Goal: Obtain resource: Download file/media

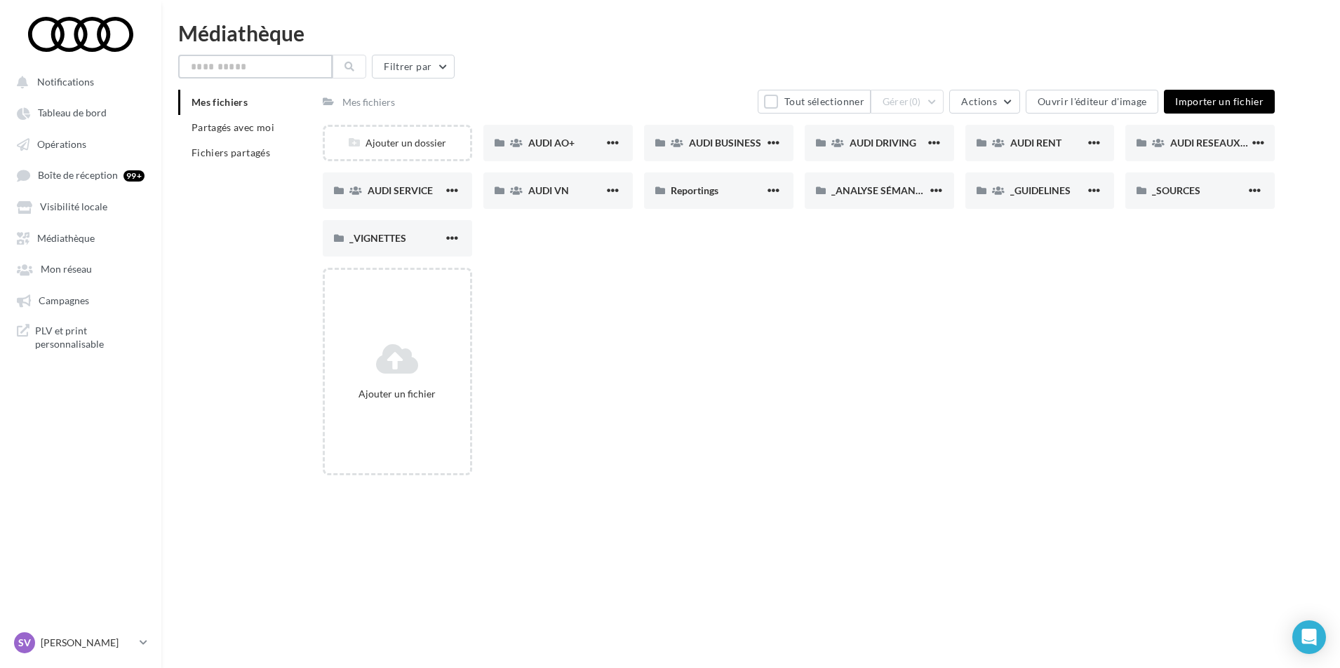
click at [207, 69] on input "text" at bounding box center [255, 67] width 154 height 24
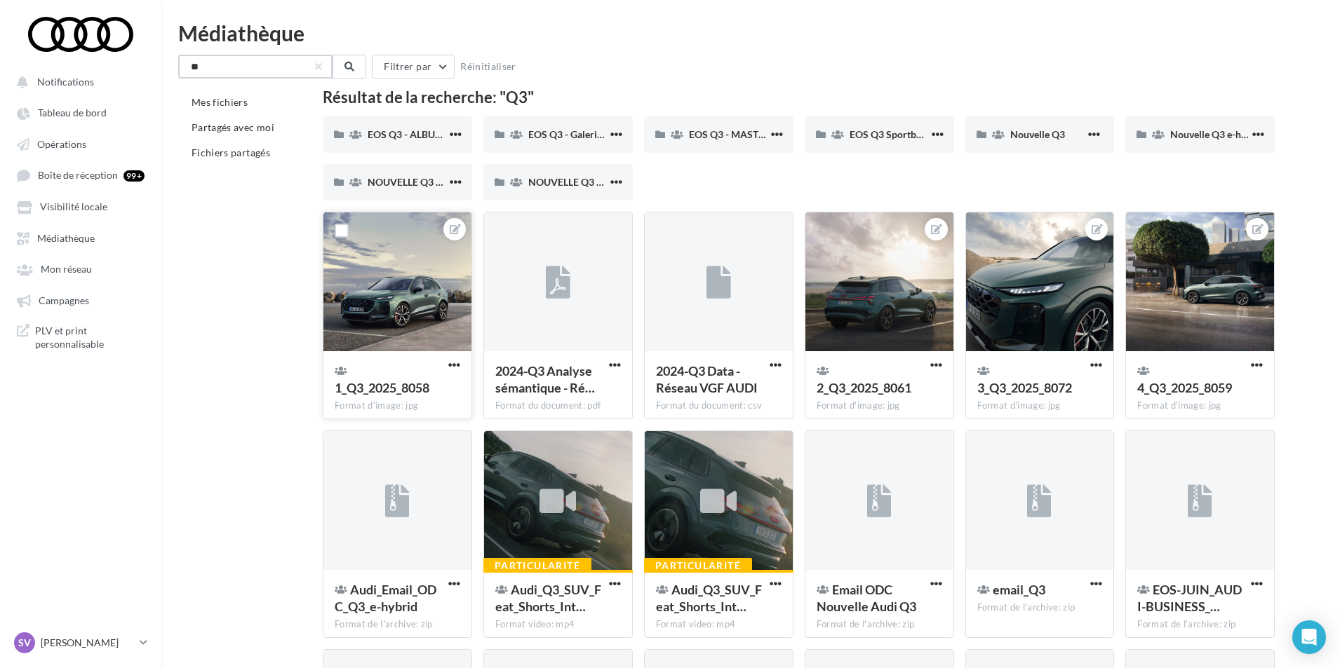
type input "**"
click at [407, 288] on div at bounding box center [397, 283] width 148 height 140
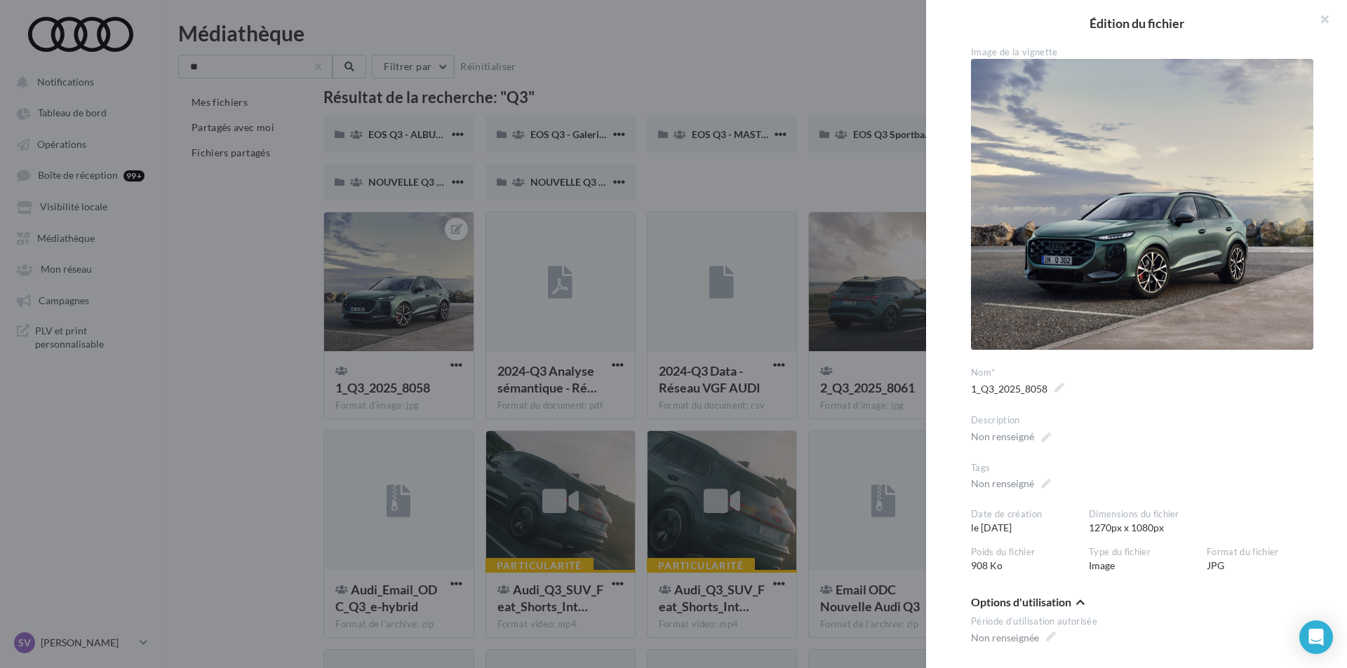
click at [204, 285] on div at bounding box center [673, 334] width 1347 height 668
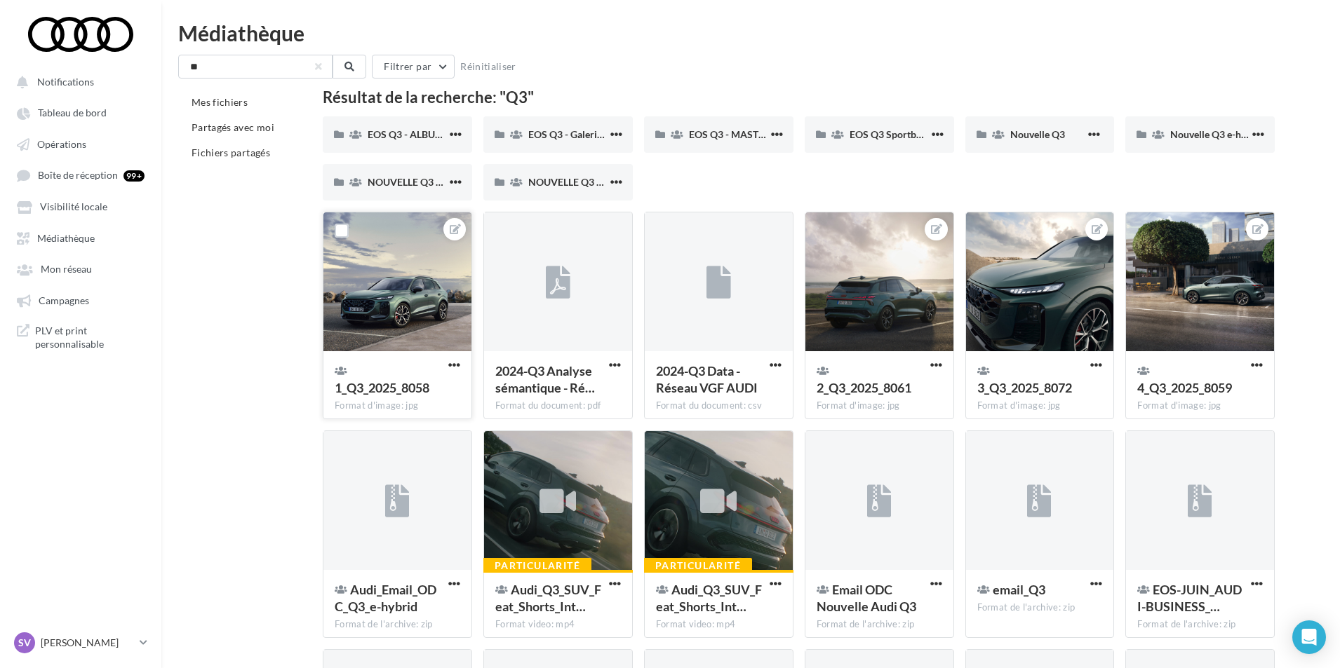
click at [394, 276] on div at bounding box center [397, 283] width 148 height 140
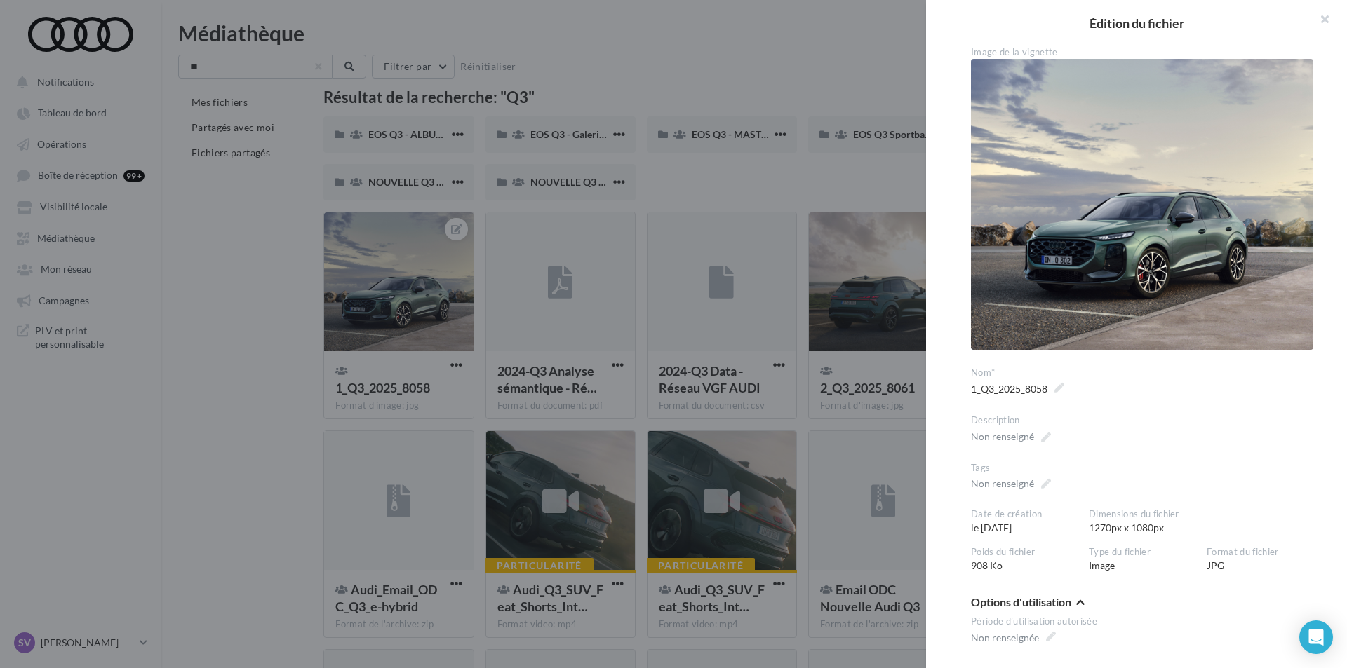
click at [266, 299] on div at bounding box center [673, 334] width 1347 height 668
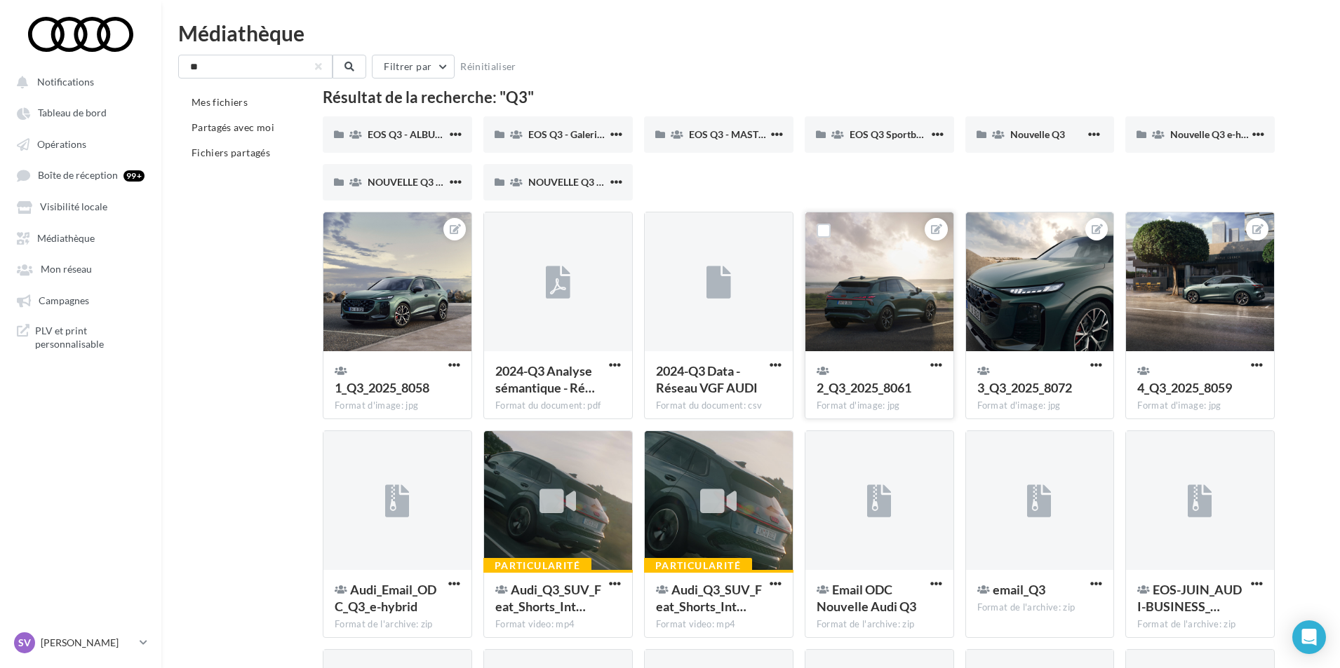
click at [825, 267] on div at bounding box center [879, 283] width 148 height 140
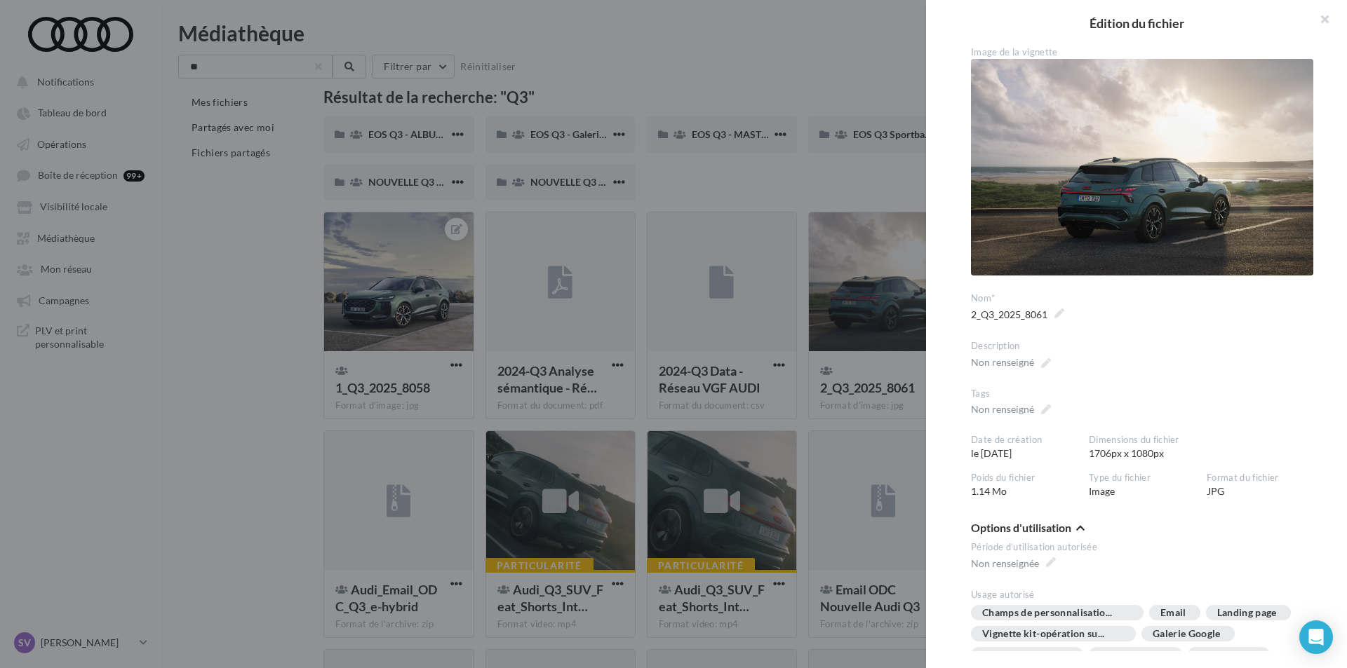
click at [271, 315] on div at bounding box center [673, 334] width 1347 height 668
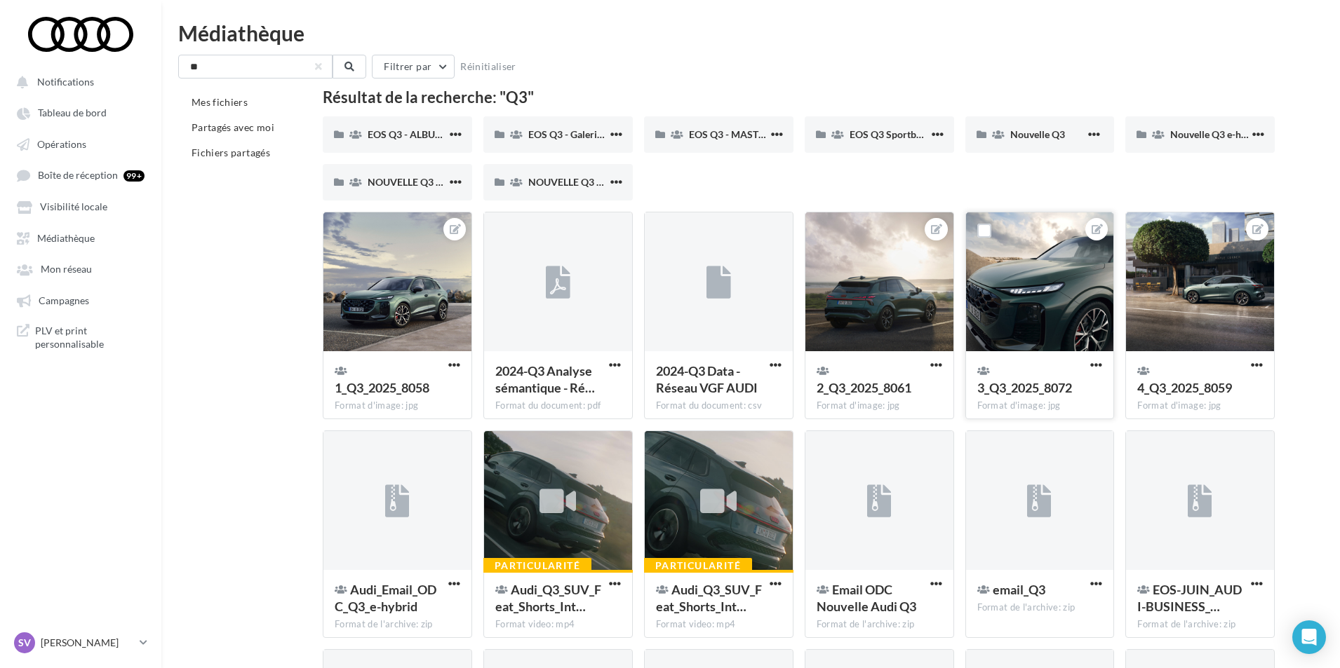
click at [1011, 270] on div at bounding box center [1040, 283] width 148 height 140
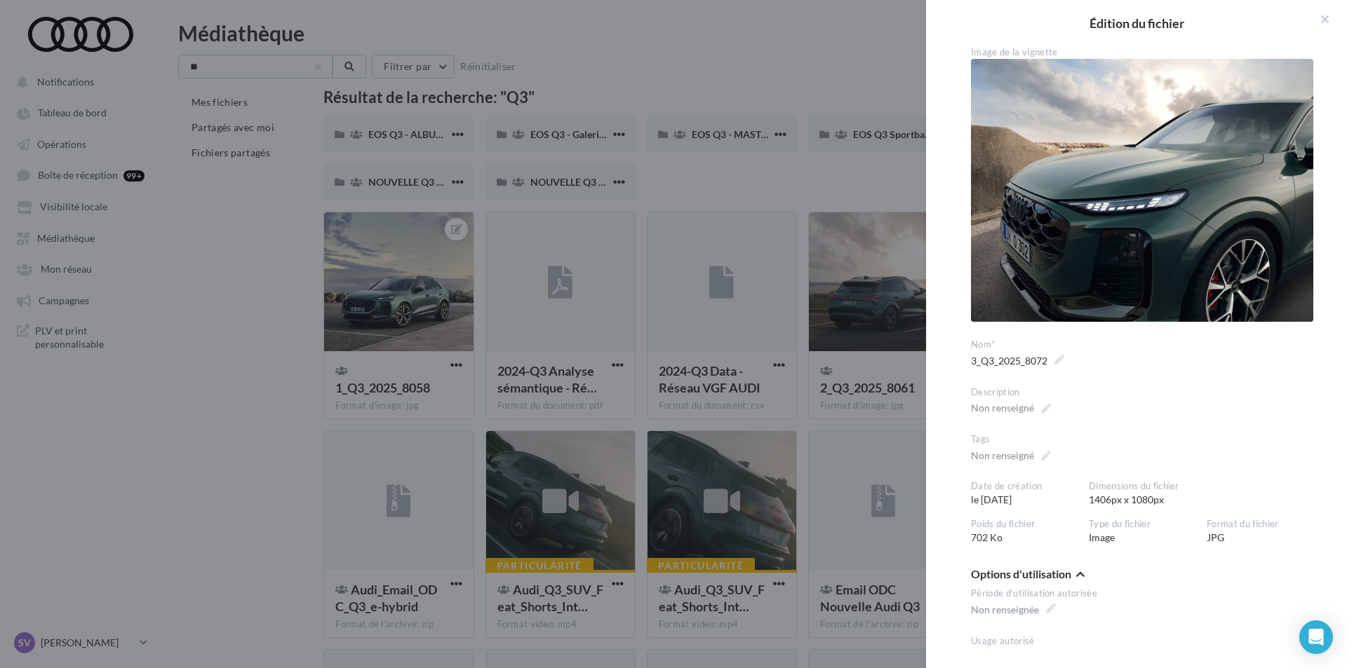
click at [896, 288] on div at bounding box center [673, 334] width 1347 height 668
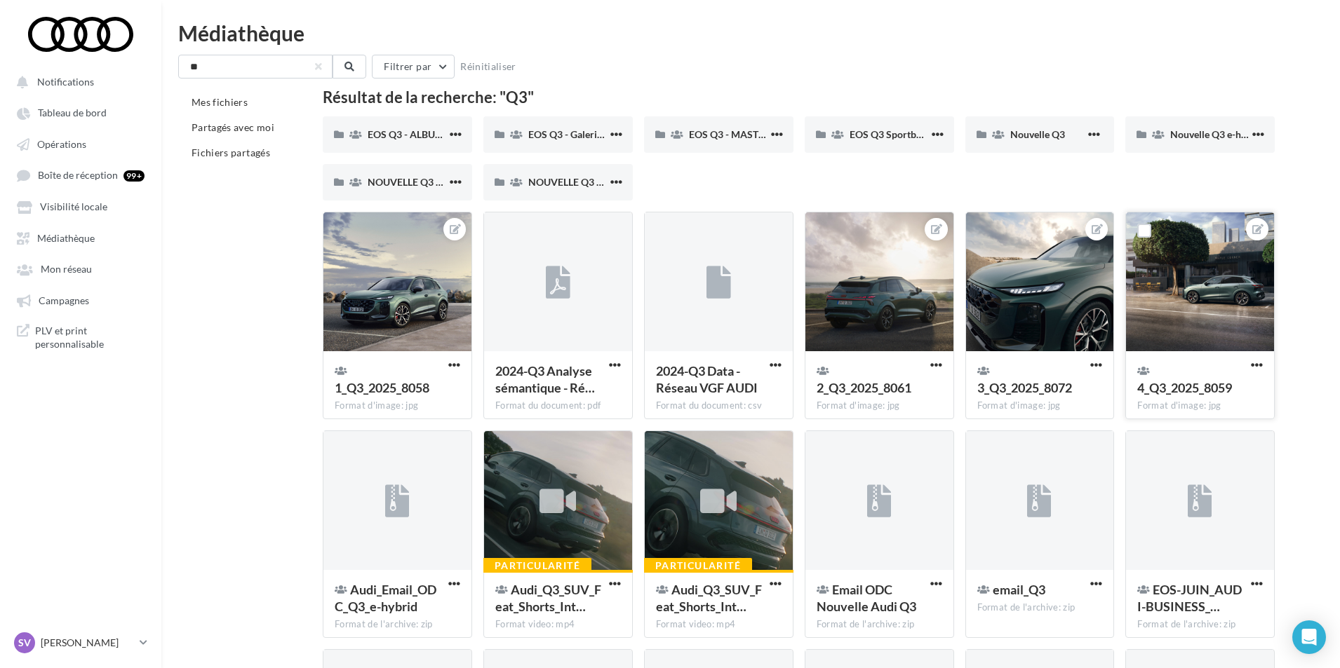
click at [1187, 282] on div at bounding box center [1200, 283] width 148 height 140
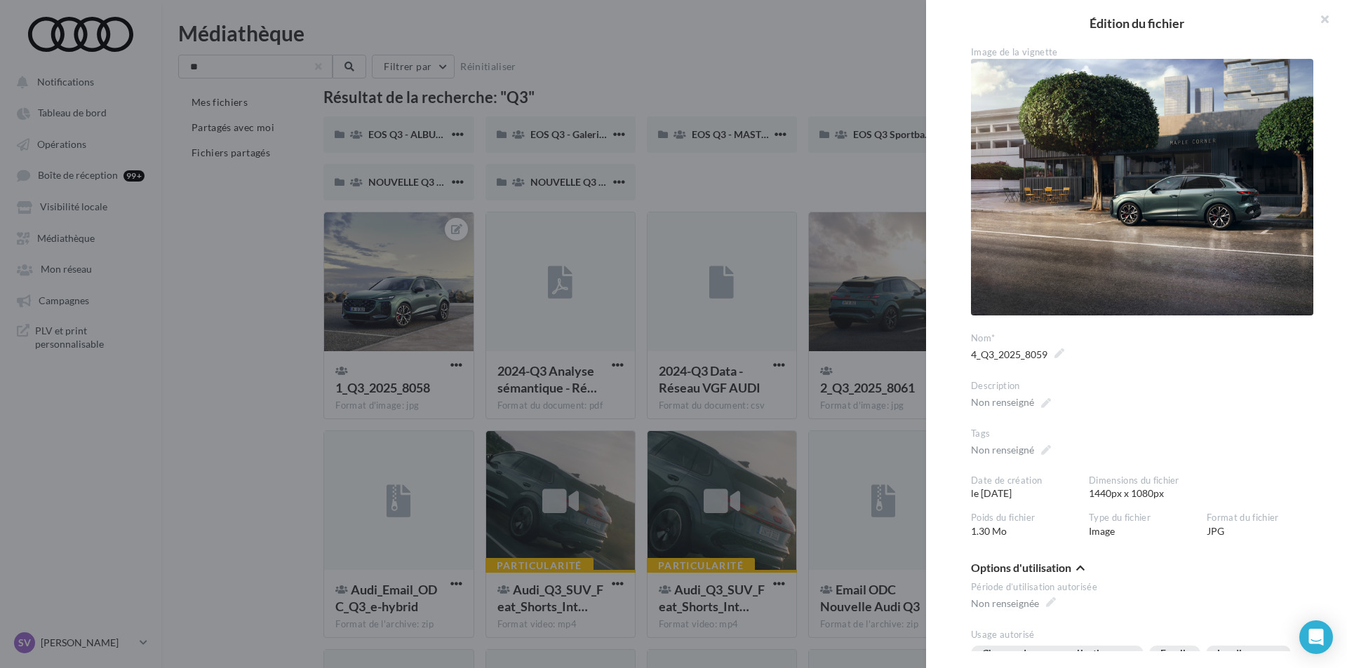
click at [853, 306] on div at bounding box center [673, 334] width 1347 height 668
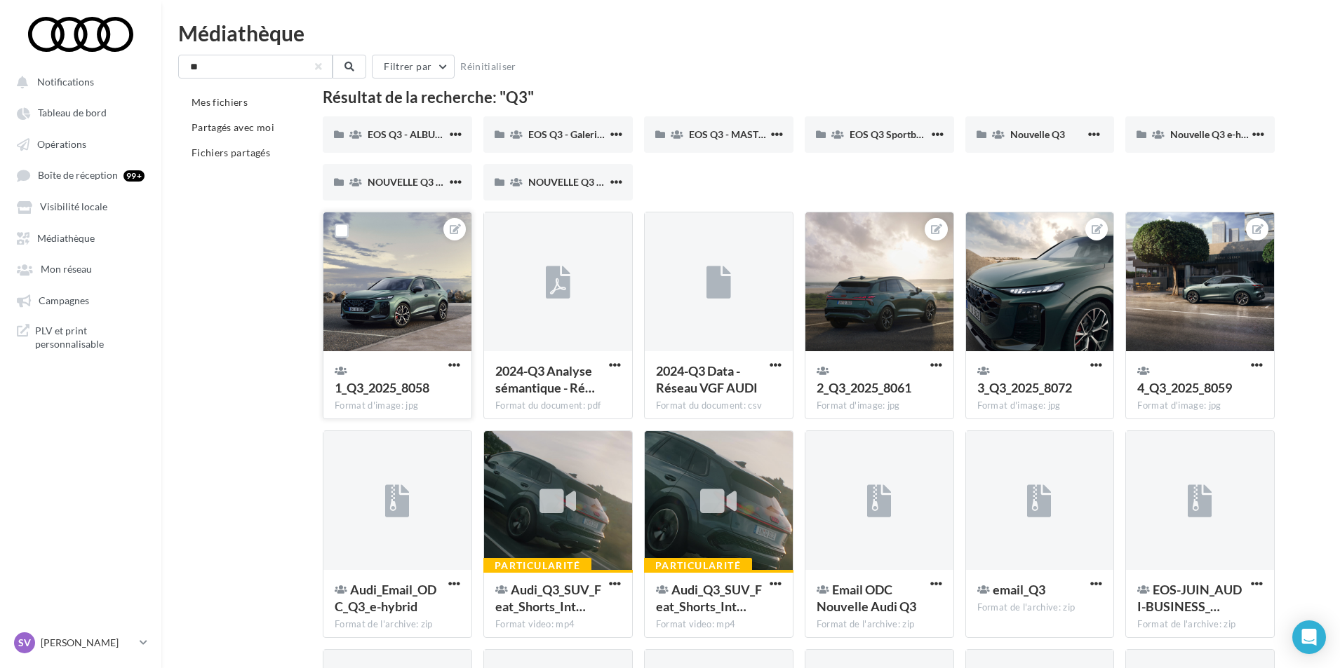
click at [422, 305] on div at bounding box center [397, 283] width 148 height 140
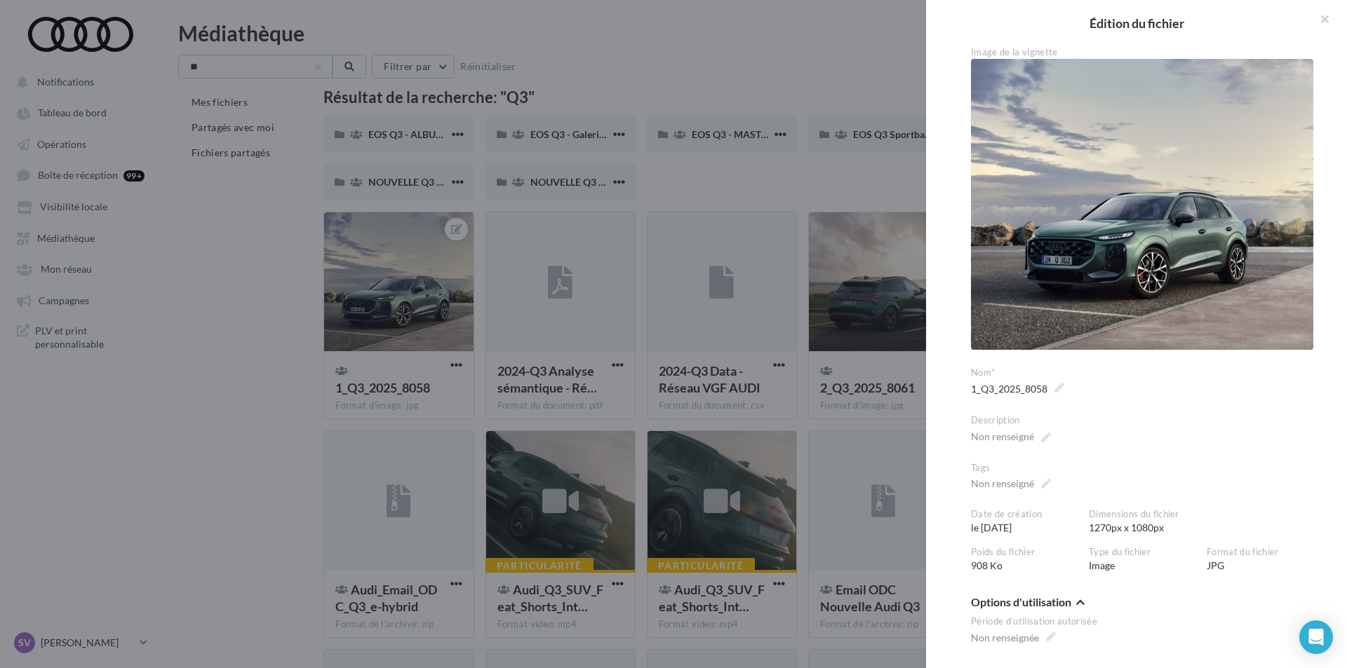
click at [302, 300] on div at bounding box center [673, 334] width 1347 height 668
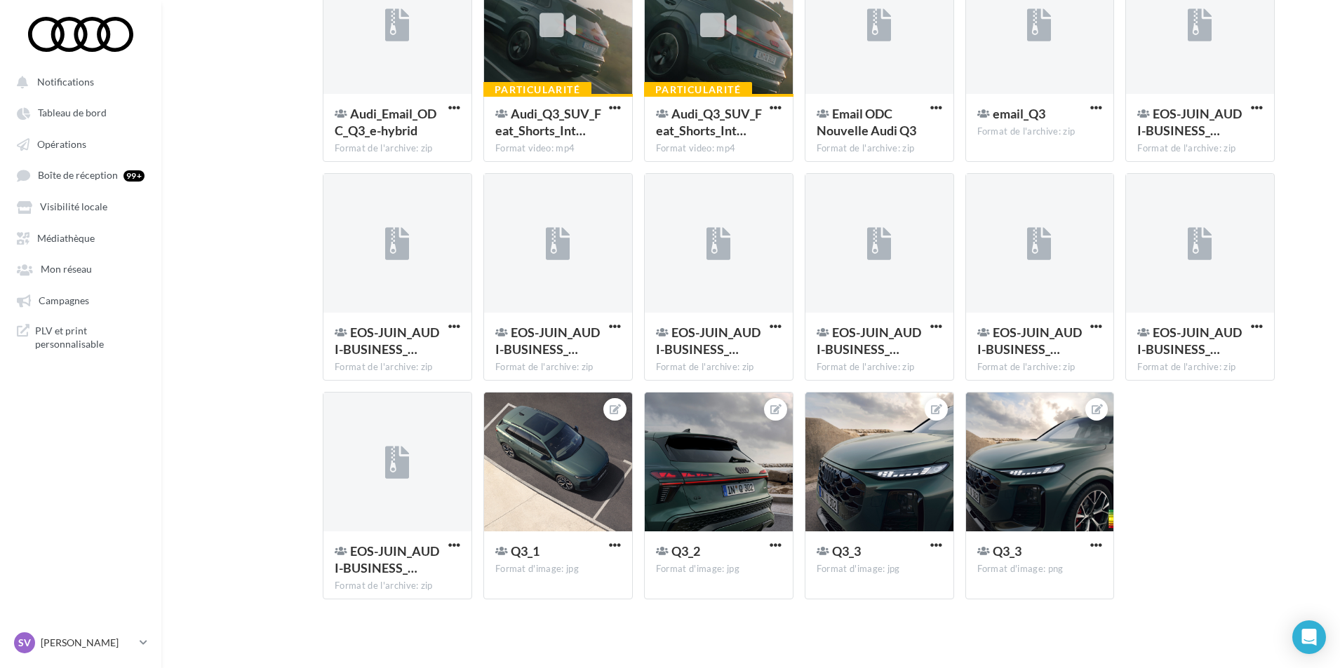
scroll to position [479, 0]
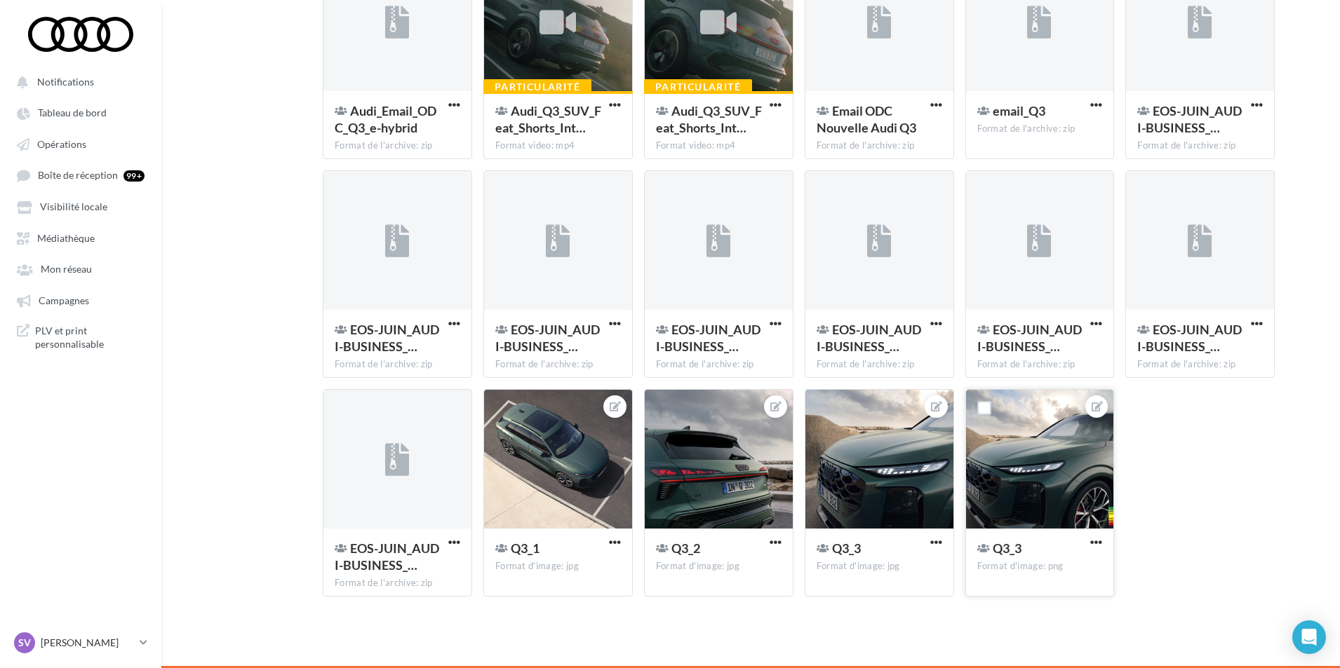
click at [1024, 477] on div at bounding box center [1040, 460] width 148 height 140
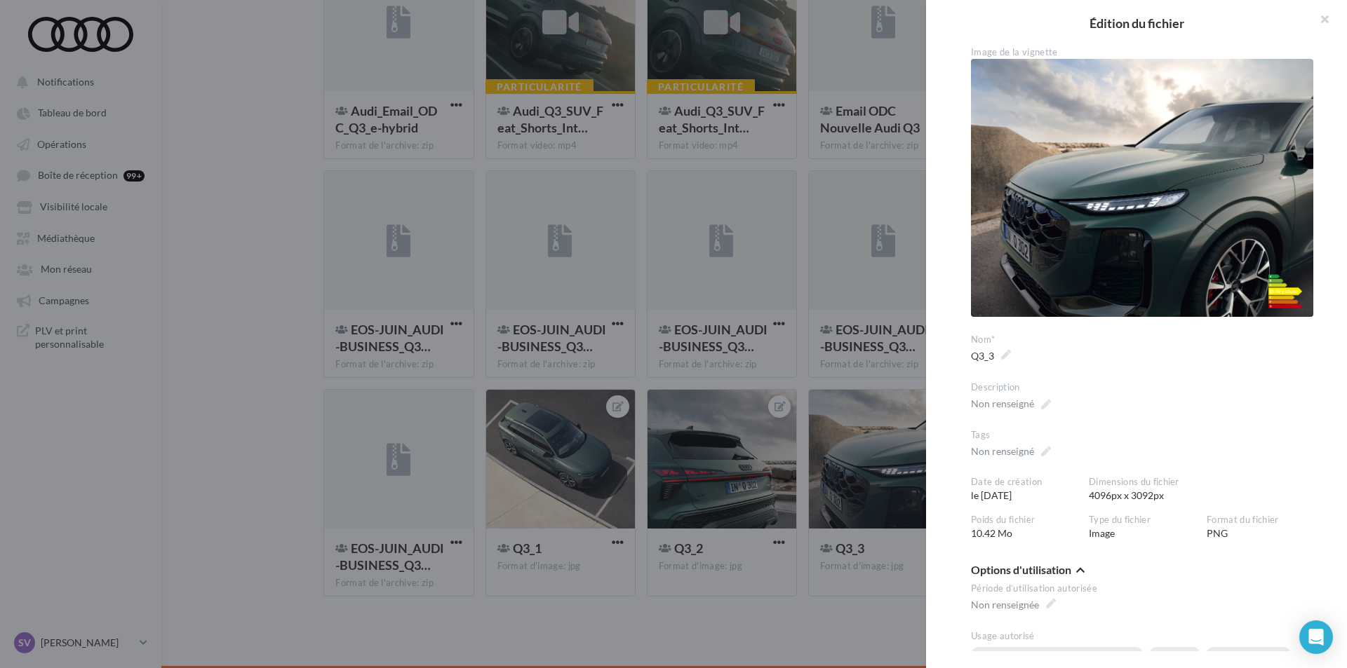
click at [837, 469] on div at bounding box center [673, 334] width 1347 height 668
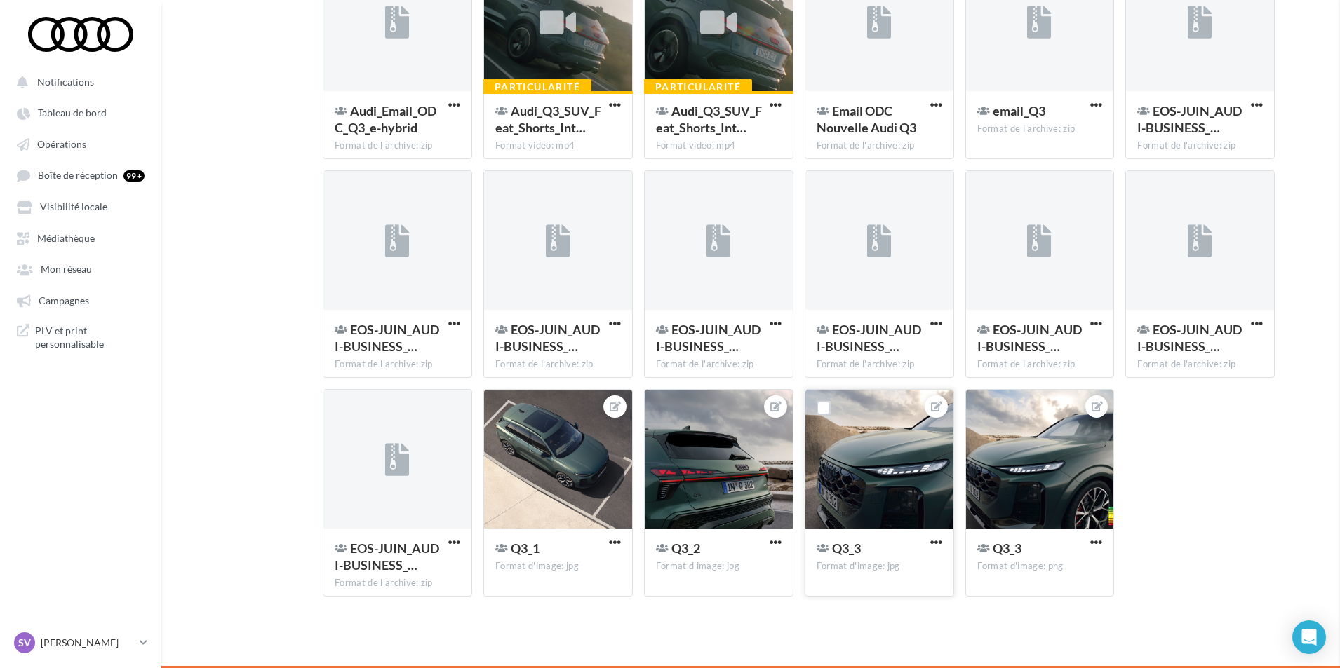
click at [862, 454] on div at bounding box center [879, 460] width 148 height 140
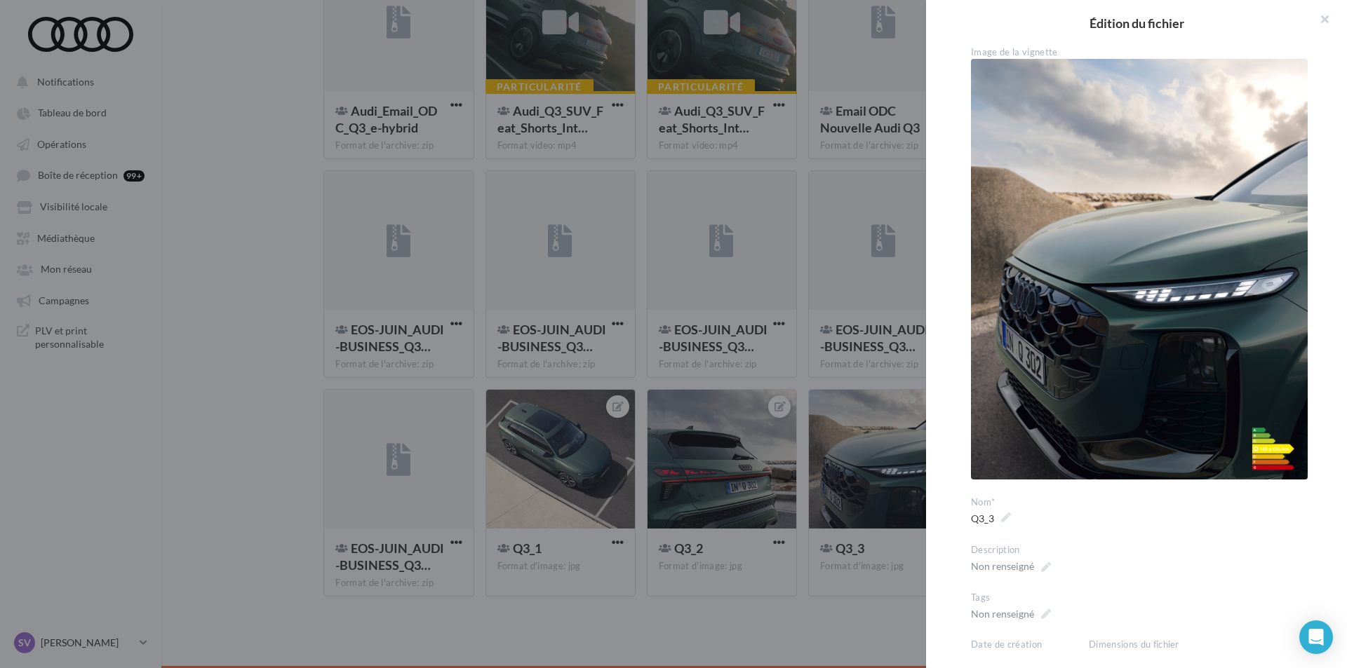
click at [825, 476] on div at bounding box center [673, 334] width 1347 height 668
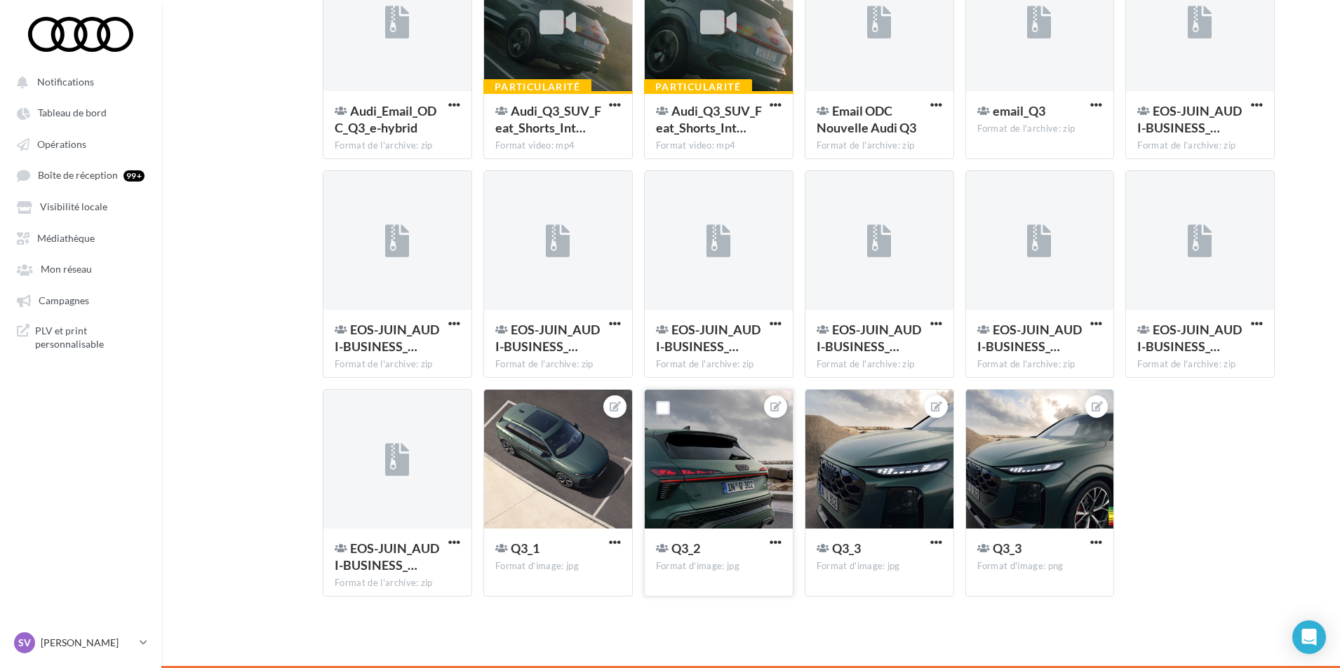
click at [748, 484] on div at bounding box center [719, 460] width 148 height 140
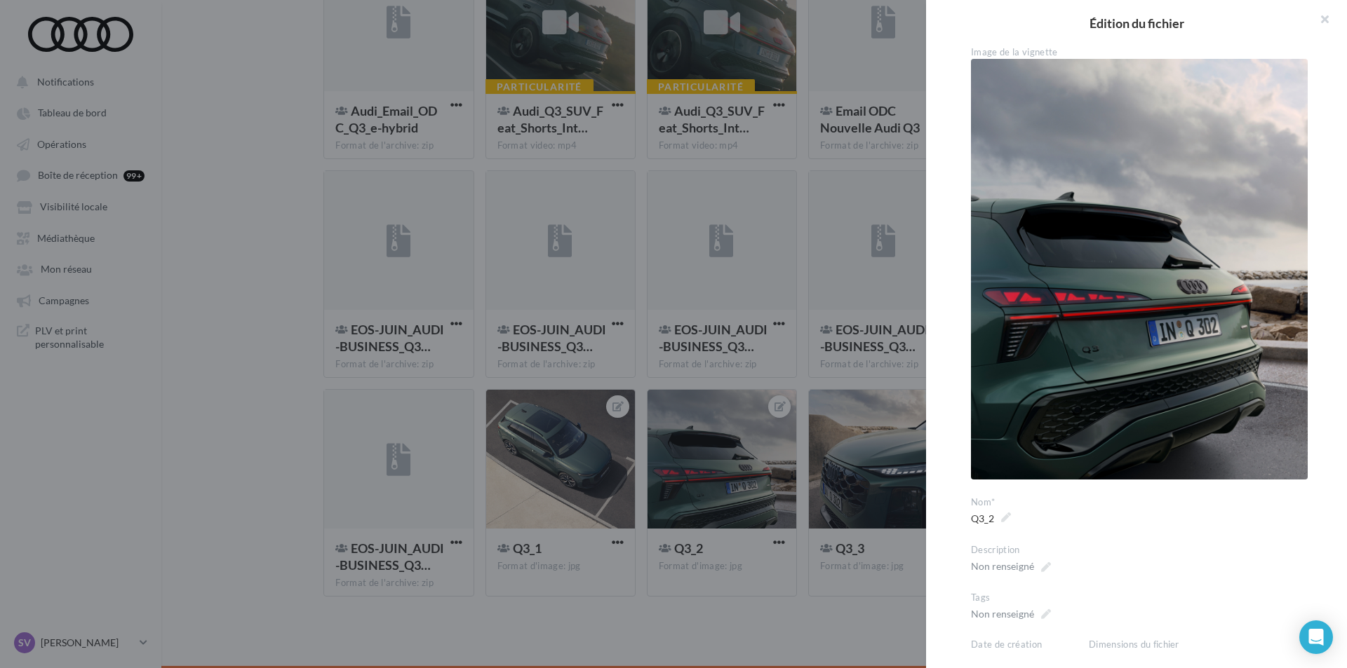
click at [717, 483] on div at bounding box center [673, 334] width 1347 height 668
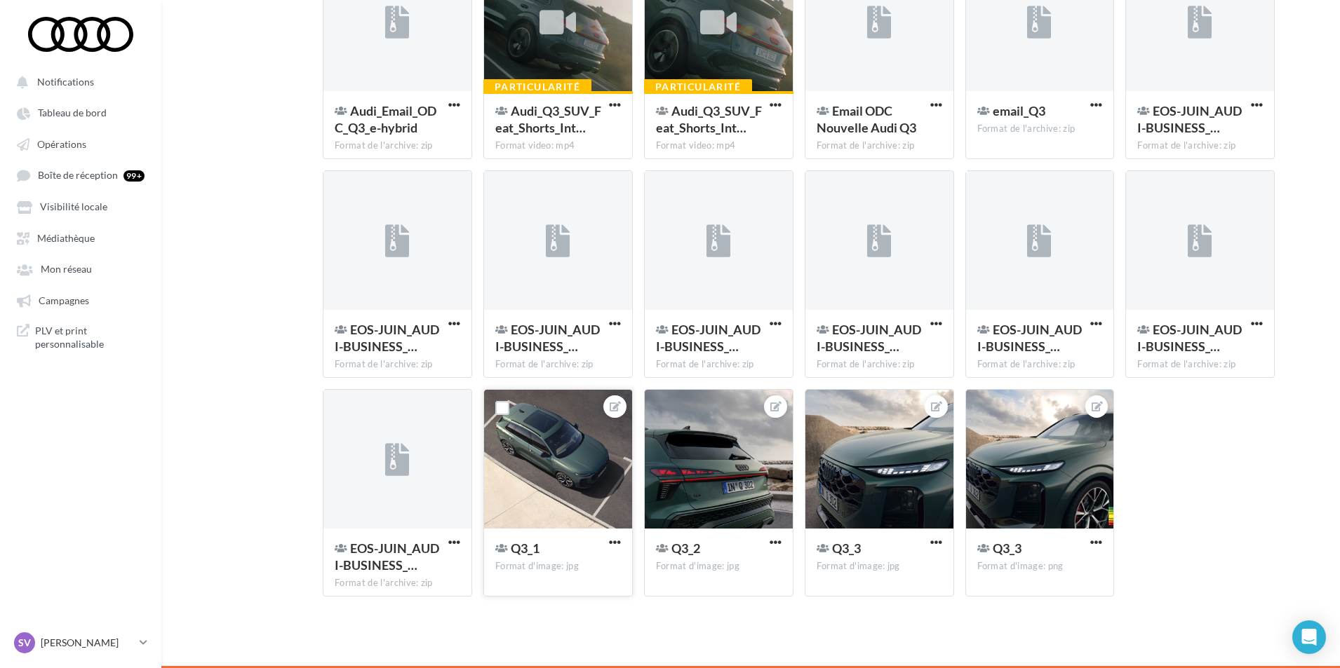
click at [539, 481] on div at bounding box center [558, 460] width 148 height 140
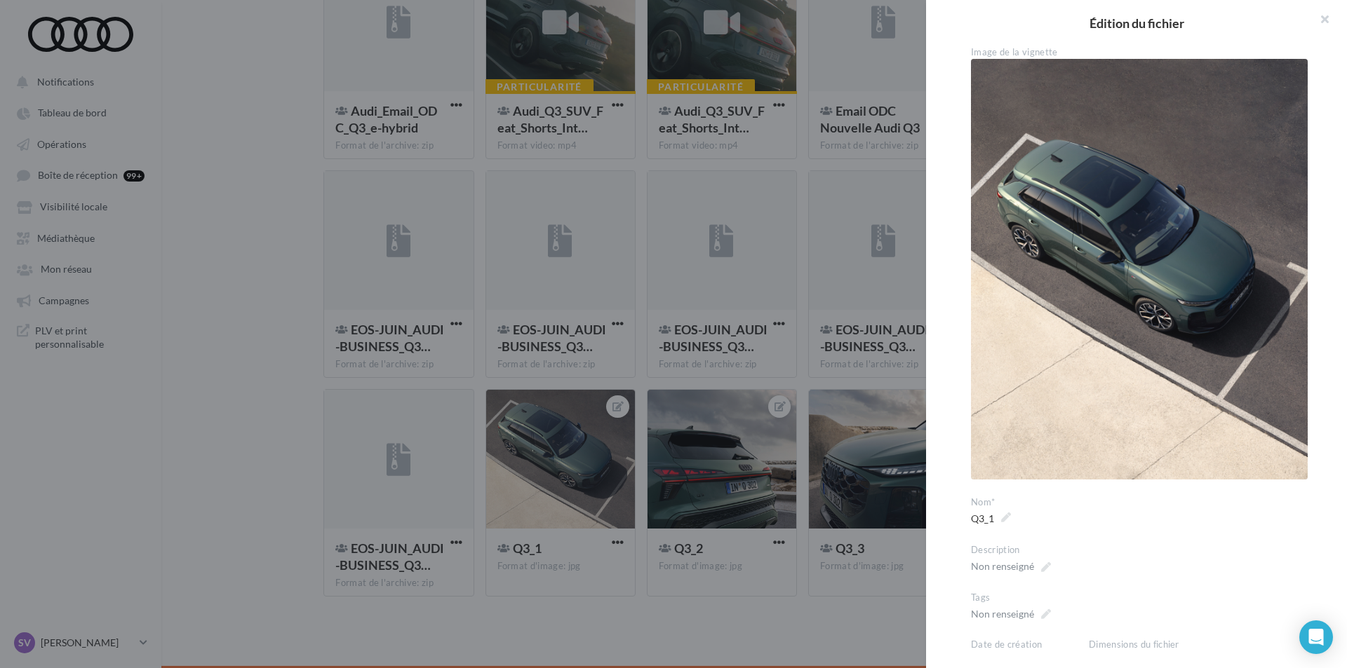
click at [637, 473] on div at bounding box center [673, 334] width 1347 height 668
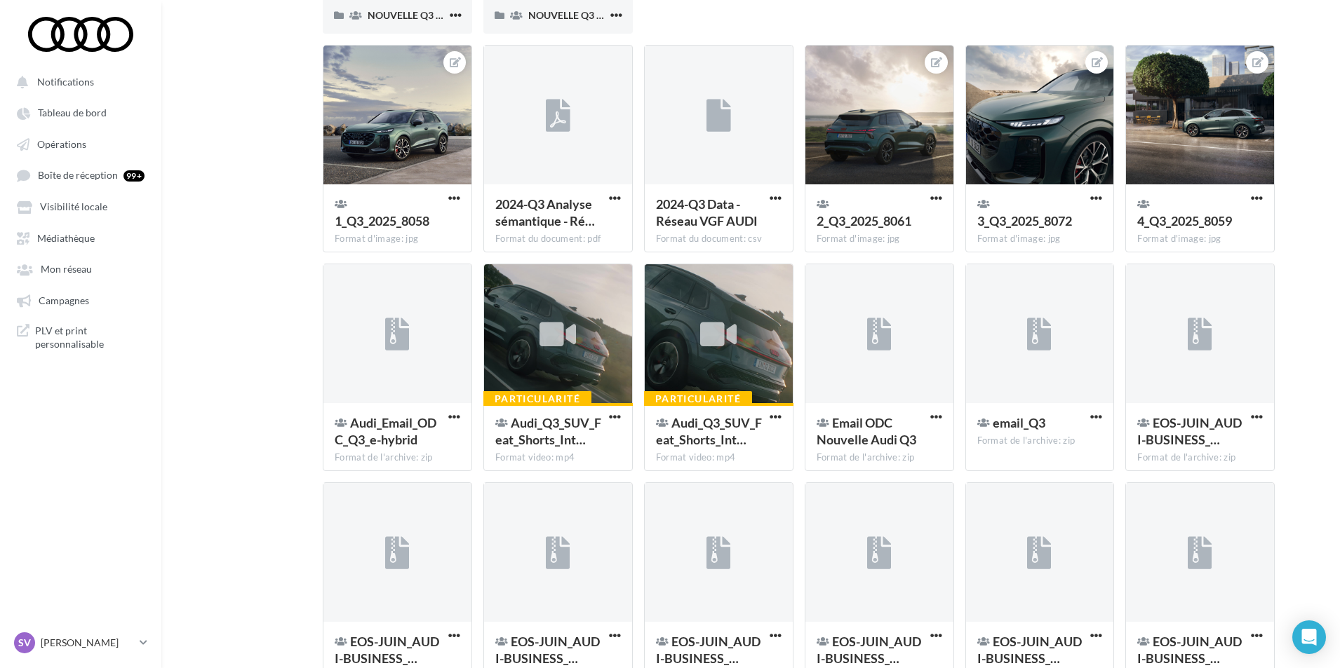
scroll to position [93, 0]
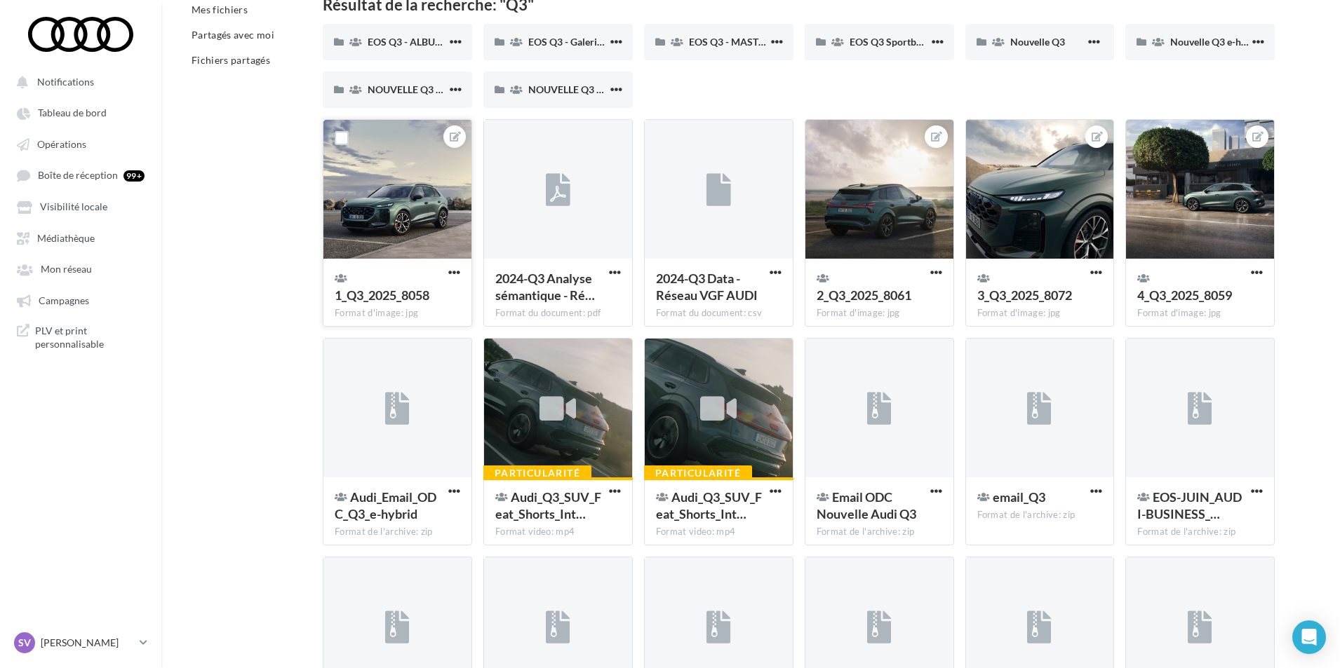
click at [405, 227] on div at bounding box center [397, 190] width 148 height 140
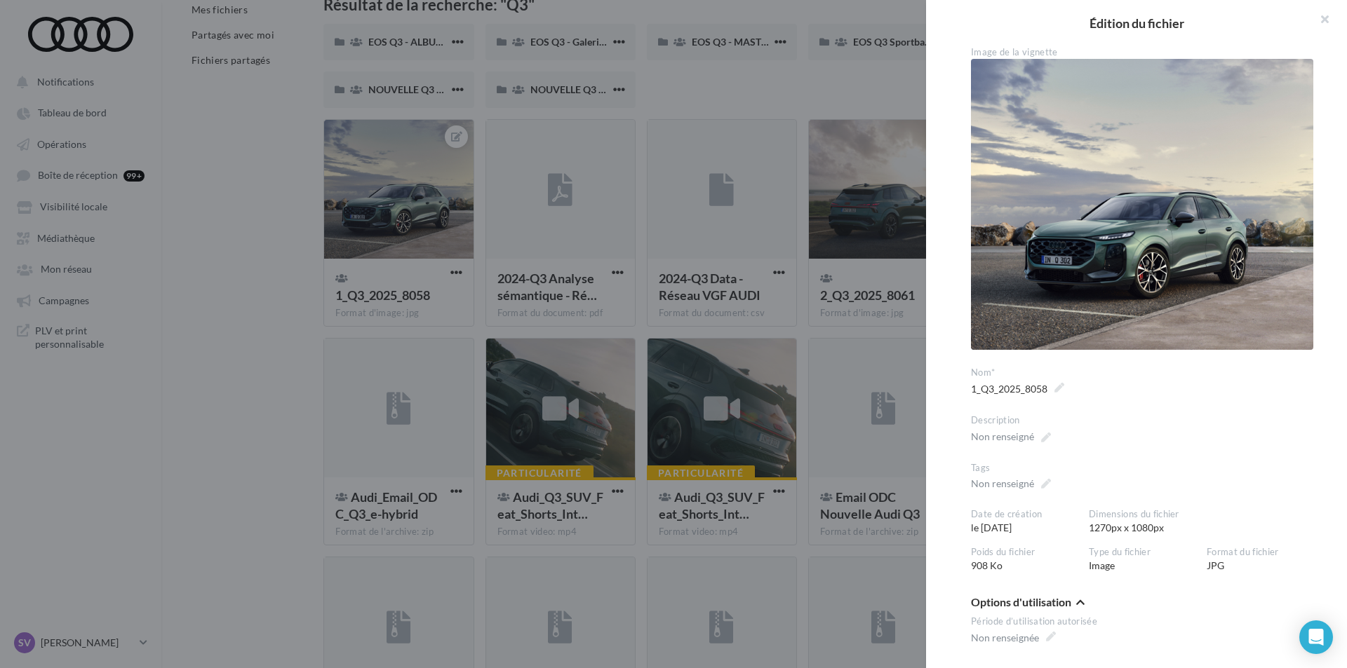
click at [224, 290] on div at bounding box center [673, 334] width 1347 height 668
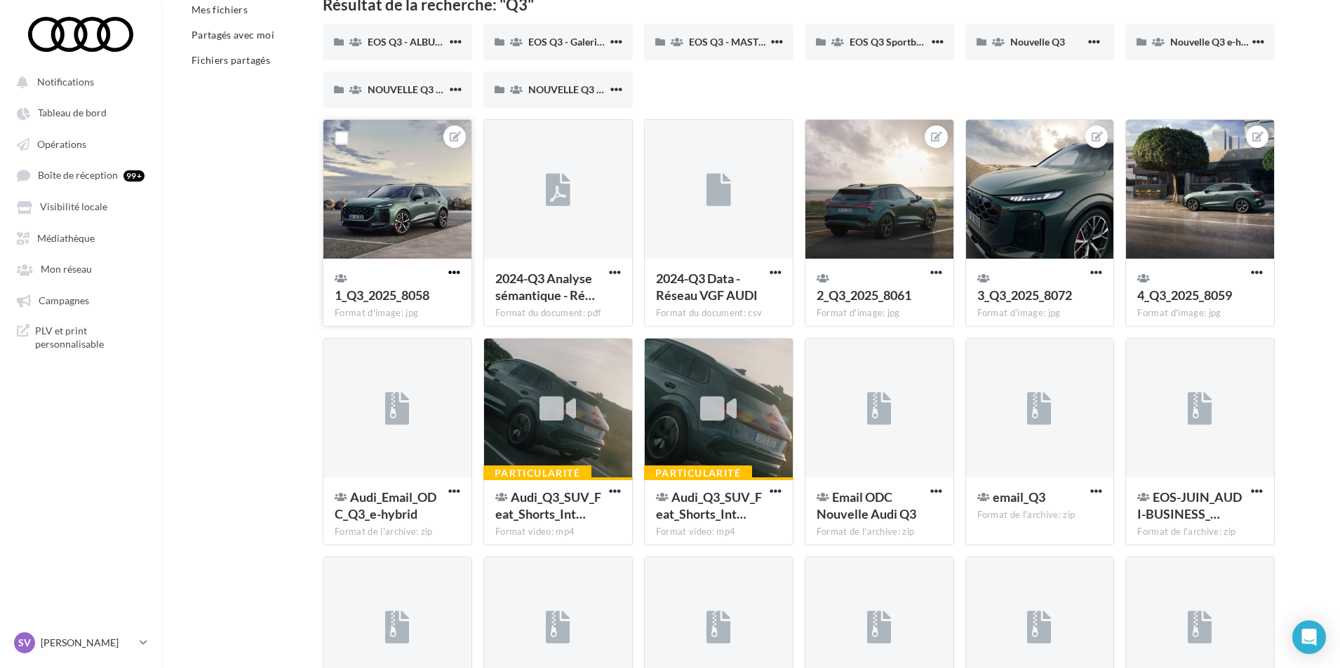
click at [457, 274] on span "button" at bounding box center [454, 273] width 12 height 12
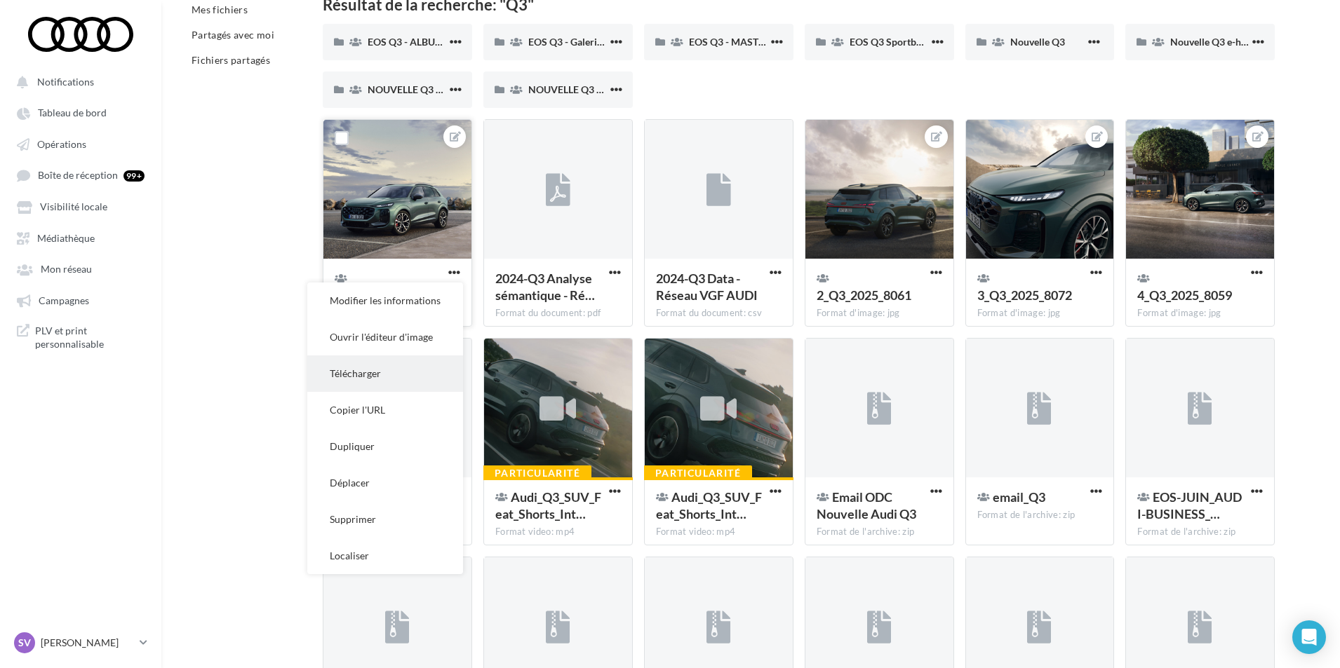
click at [377, 371] on button "Télécharger" at bounding box center [385, 374] width 156 height 36
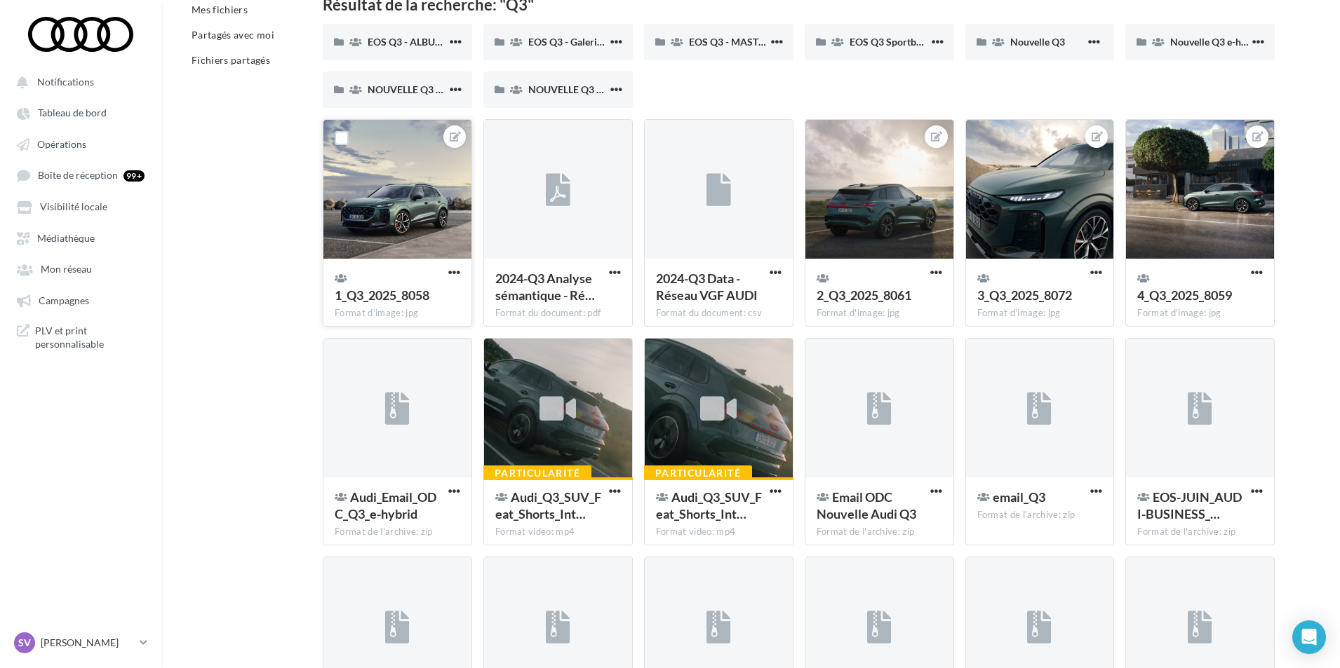
click at [454, 266] on div at bounding box center [454, 273] width 18 height 14
click at [457, 273] on span "button" at bounding box center [454, 273] width 12 height 12
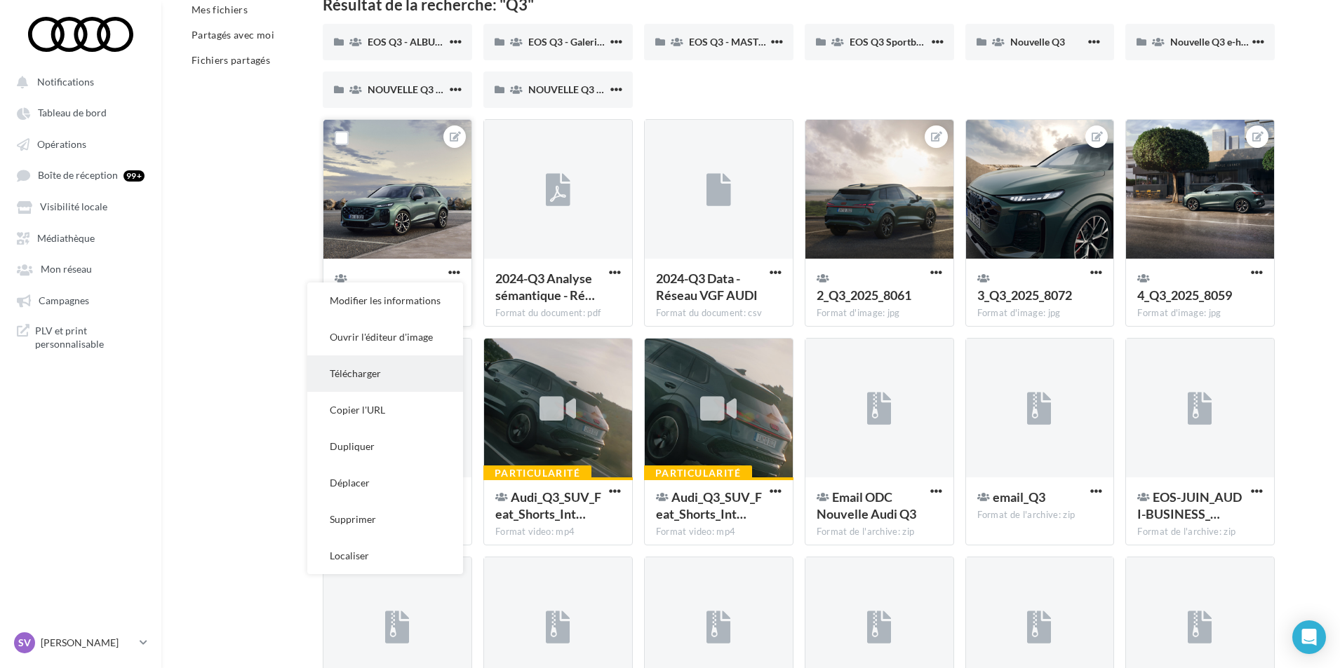
click at [373, 374] on button "Télécharger" at bounding box center [385, 374] width 156 height 36
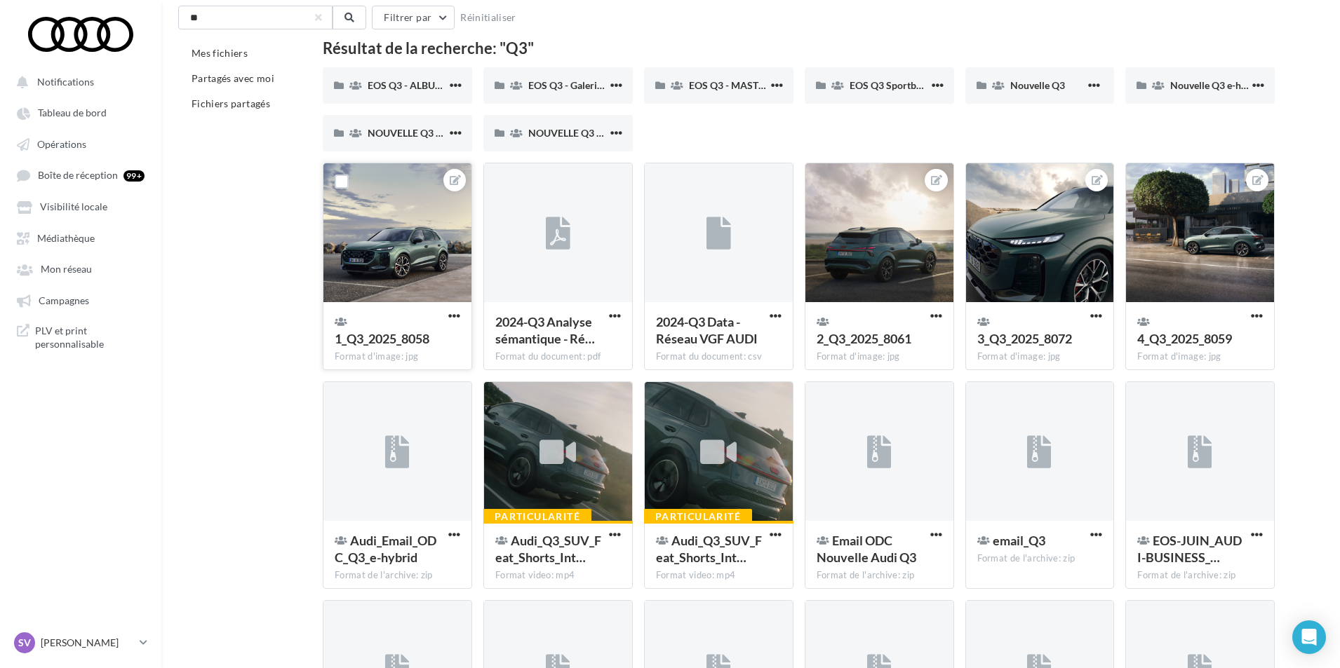
scroll to position [48, 0]
click at [236, 24] on input "**" at bounding box center [255, 18] width 154 height 24
click at [243, 227] on div "Mes fichiers Partagés avec moi Fichiers partagés Résultat de la recherche: "Q3"…" at bounding box center [756, 539] width 1156 height 997
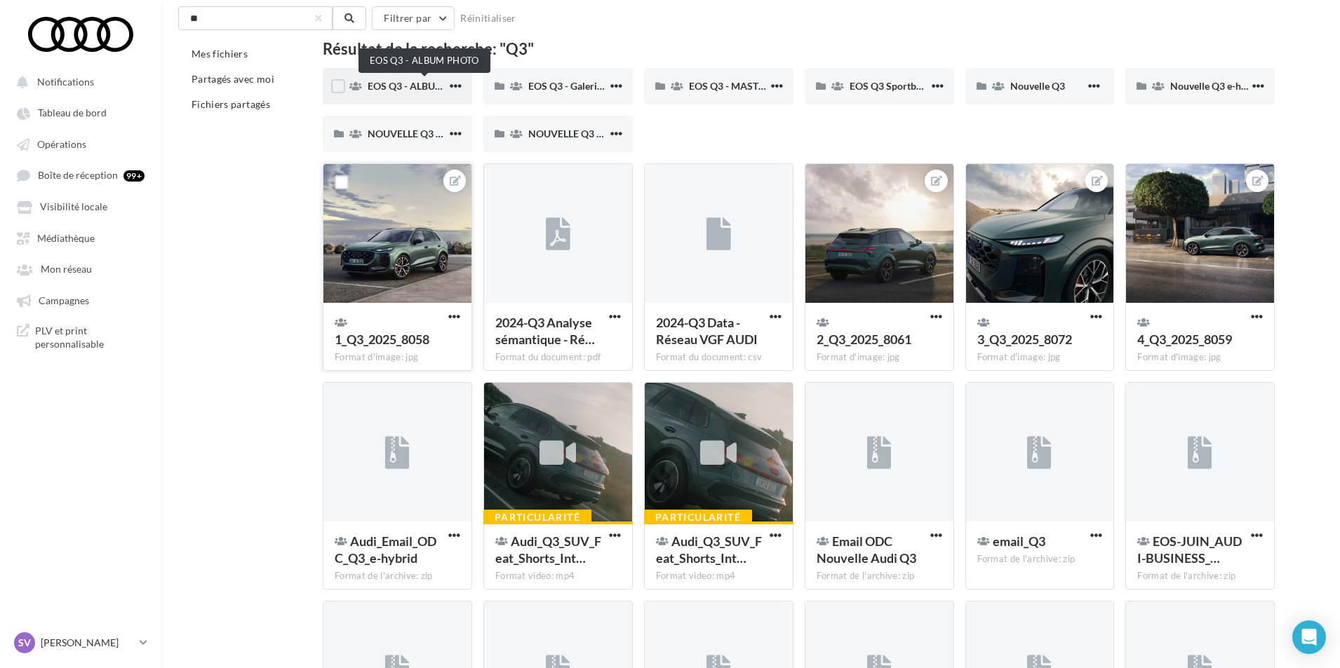
click at [392, 84] on span "EOS Q3 - ALBUM PHOTO" at bounding box center [423, 86] width 112 height 12
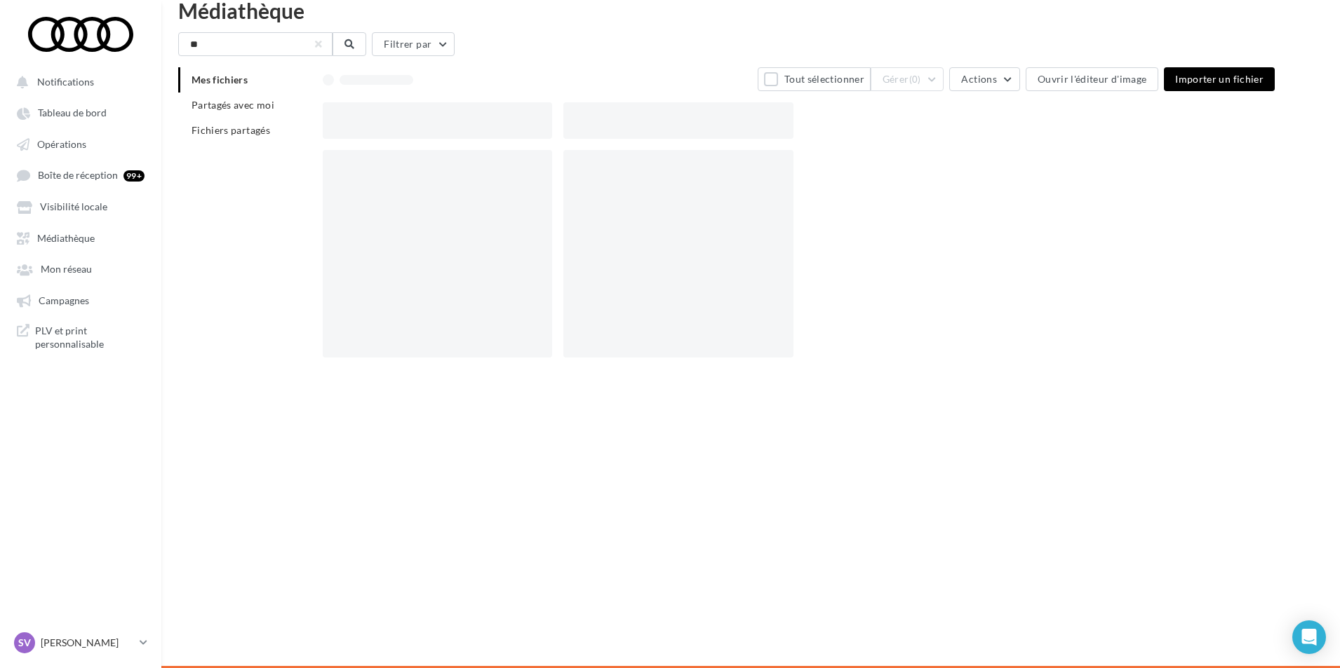
scroll to position [22, 0]
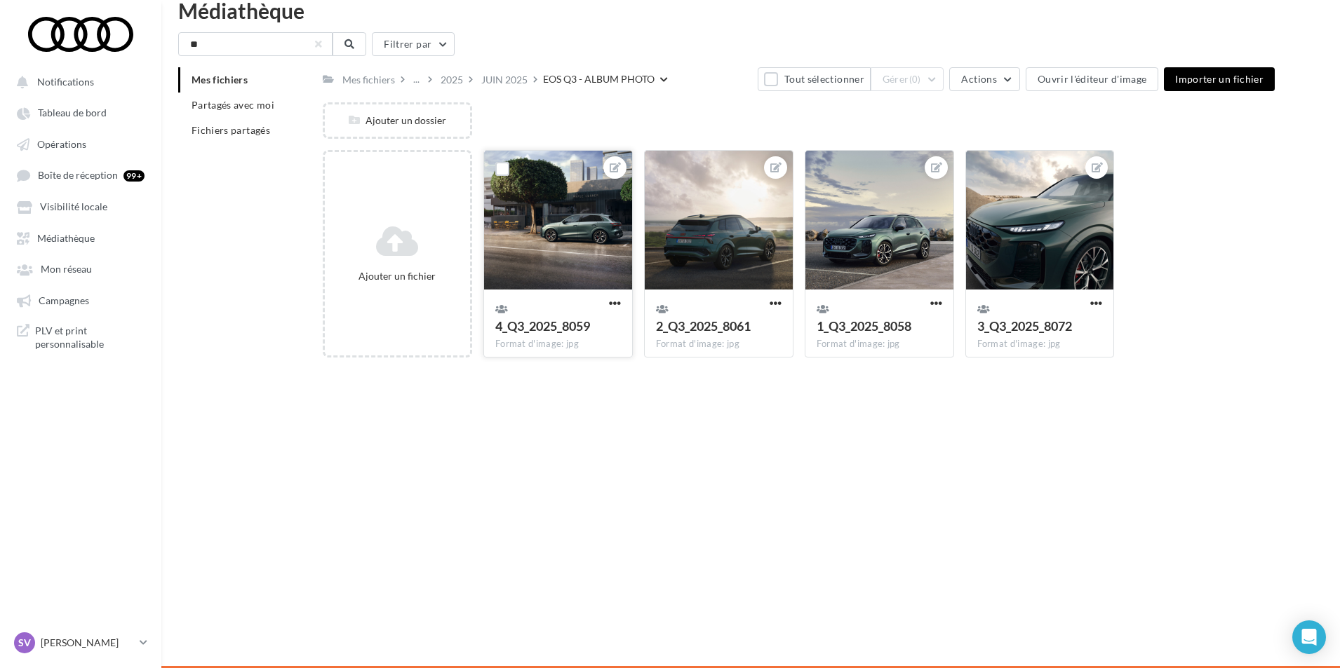
click at [533, 205] on div at bounding box center [558, 221] width 148 height 140
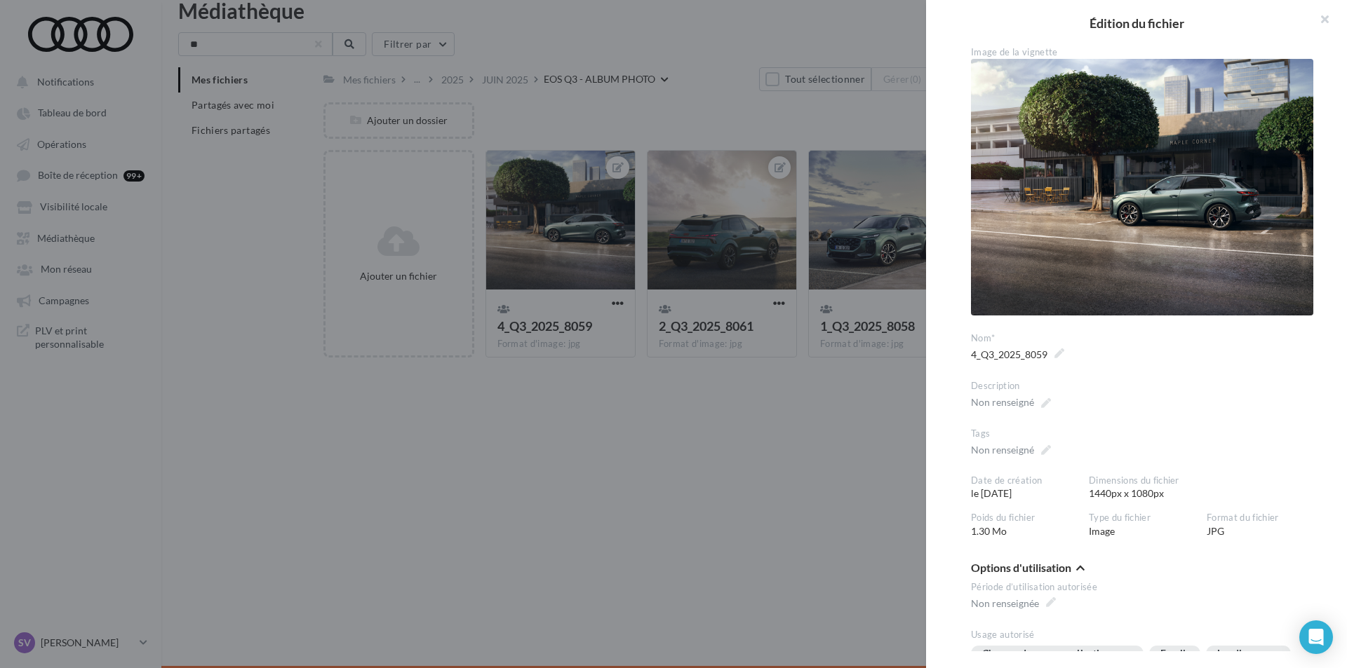
drag, startPoint x: 1161, startPoint y: 487, endPoint x: 1086, endPoint y: 493, distance: 75.3
click at [1088, 493] on div "Dimensions du fichier 1440px x 1080px" at bounding box center [1206, 488] width 236 height 27
click at [630, 486] on div at bounding box center [673, 334] width 1347 height 668
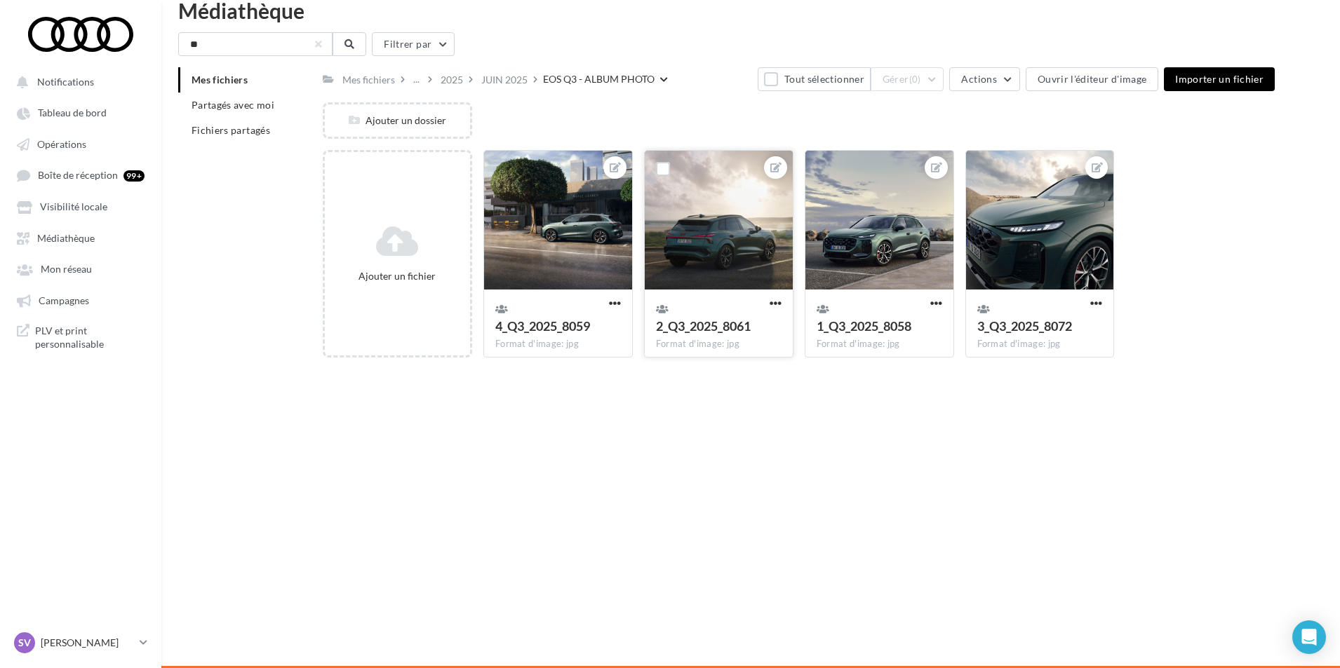
click at [668, 243] on div at bounding box center [719, 221] width 148 height 140
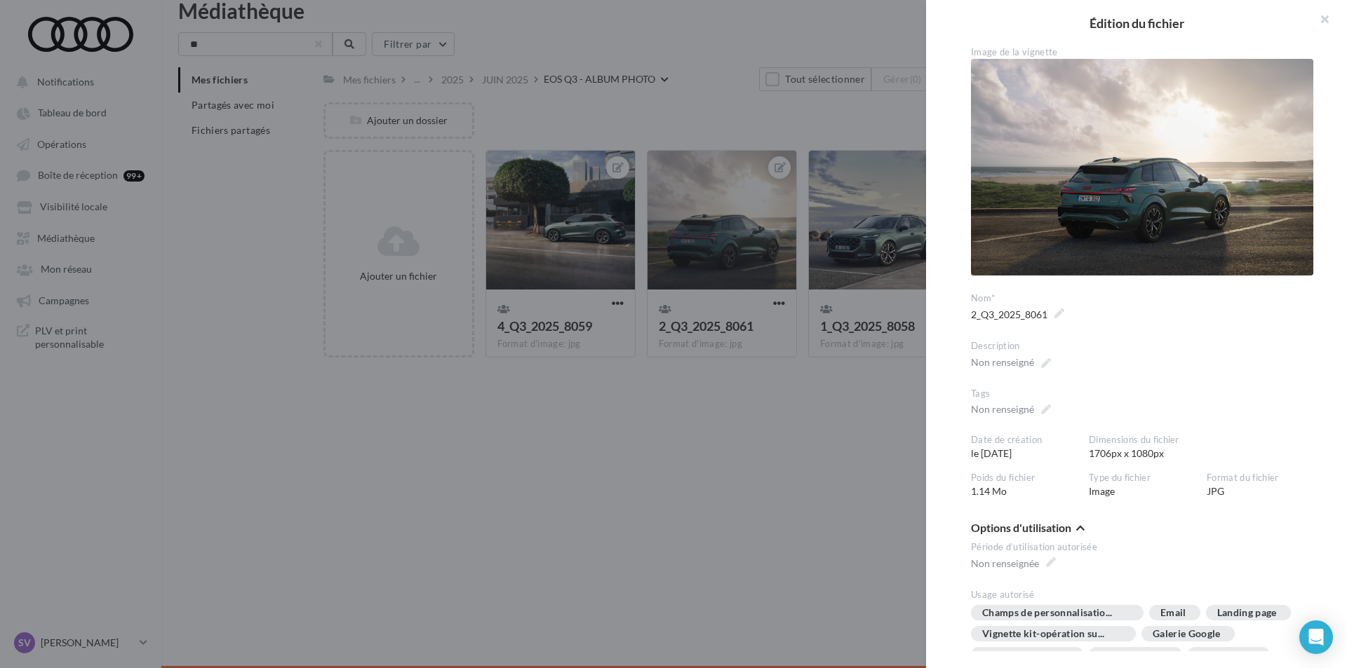
click at [619, 473] on div at bounding box center [673, 334] width 1347 height 668
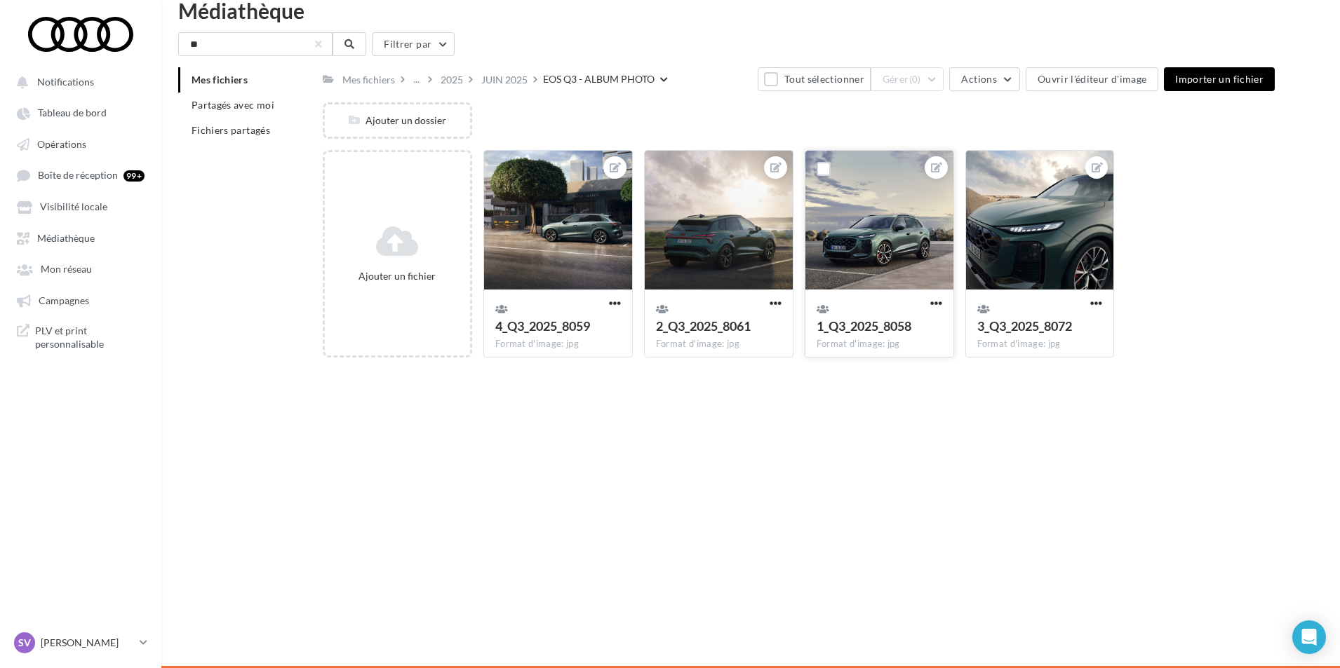
click at [821, 256] on div at bounding box center [879, 221] width 148 height 140
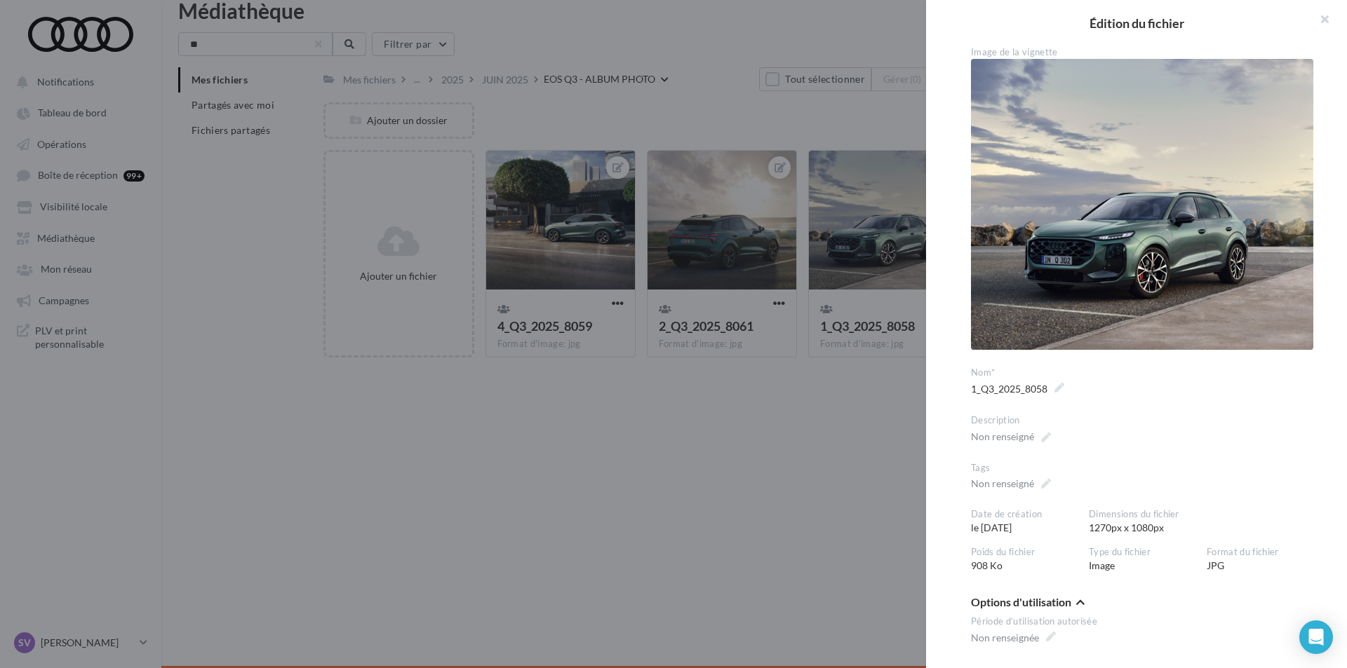
click at [746, 410] on div at bounding box center [673, 334] width 1347 height 668
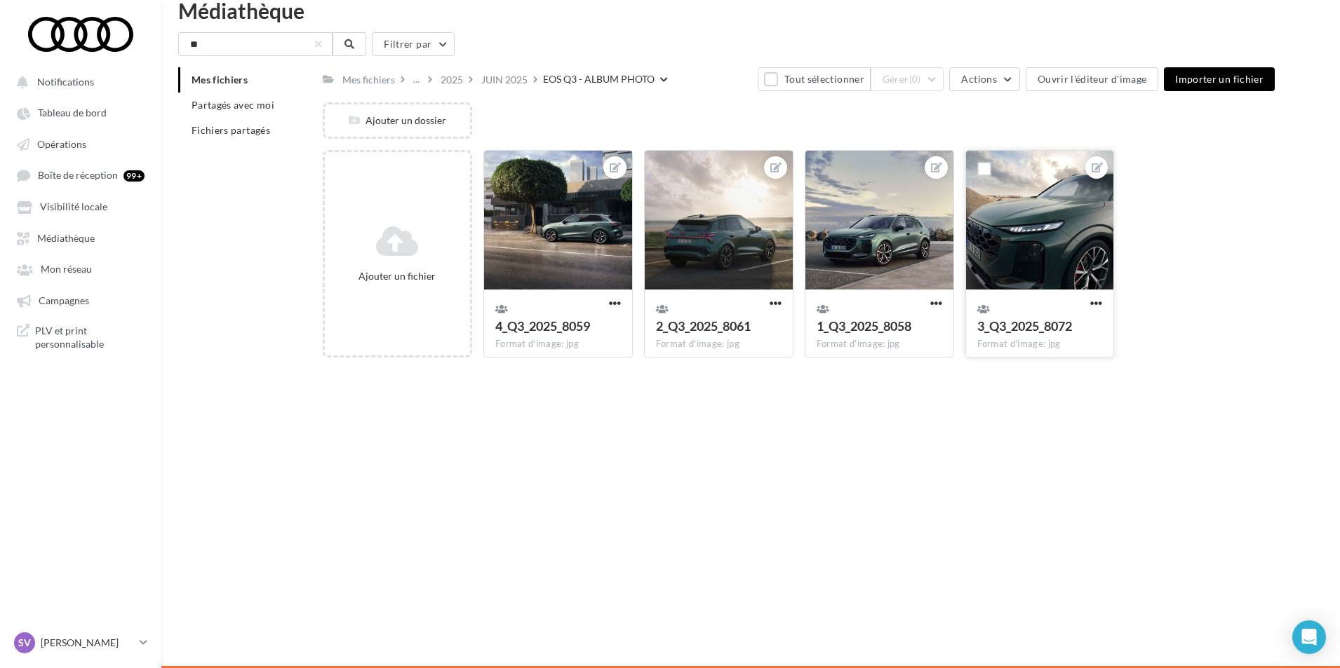
click at [988, 249] on div at bounding box center [1040, 221] width 148 height 140
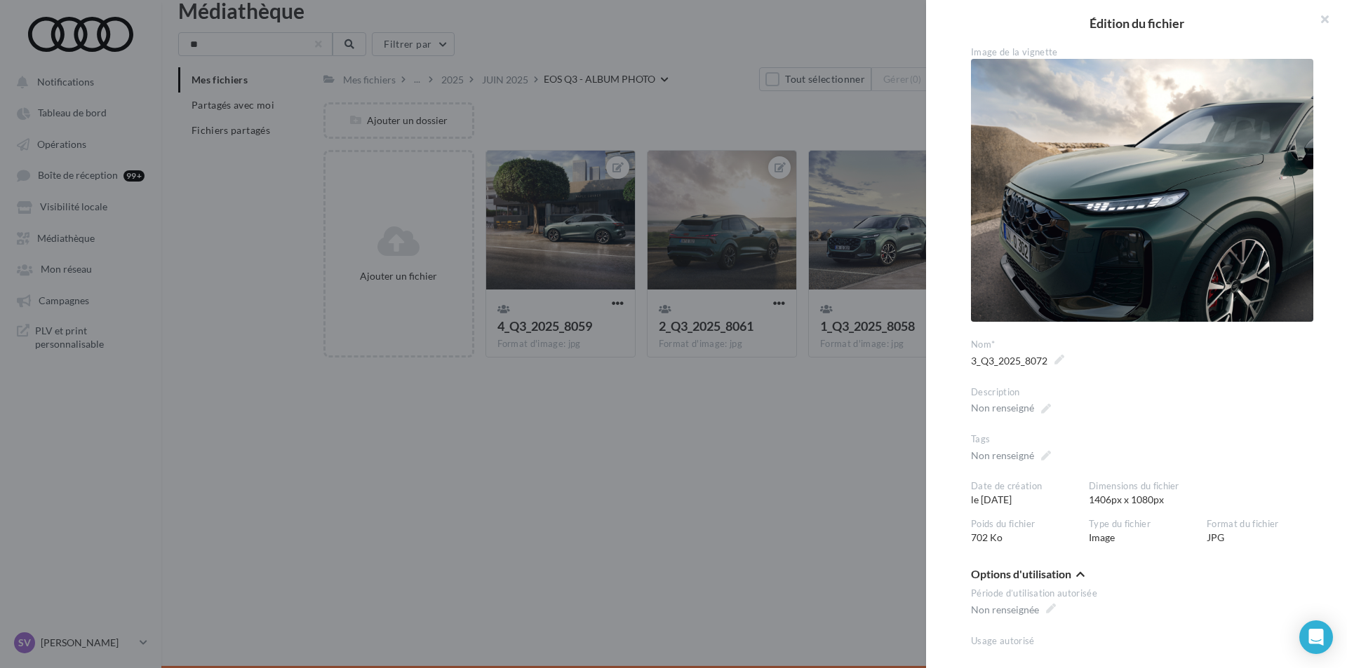
click at [541, 449] on div at bounding box center [673, 334] width 1347 height 668
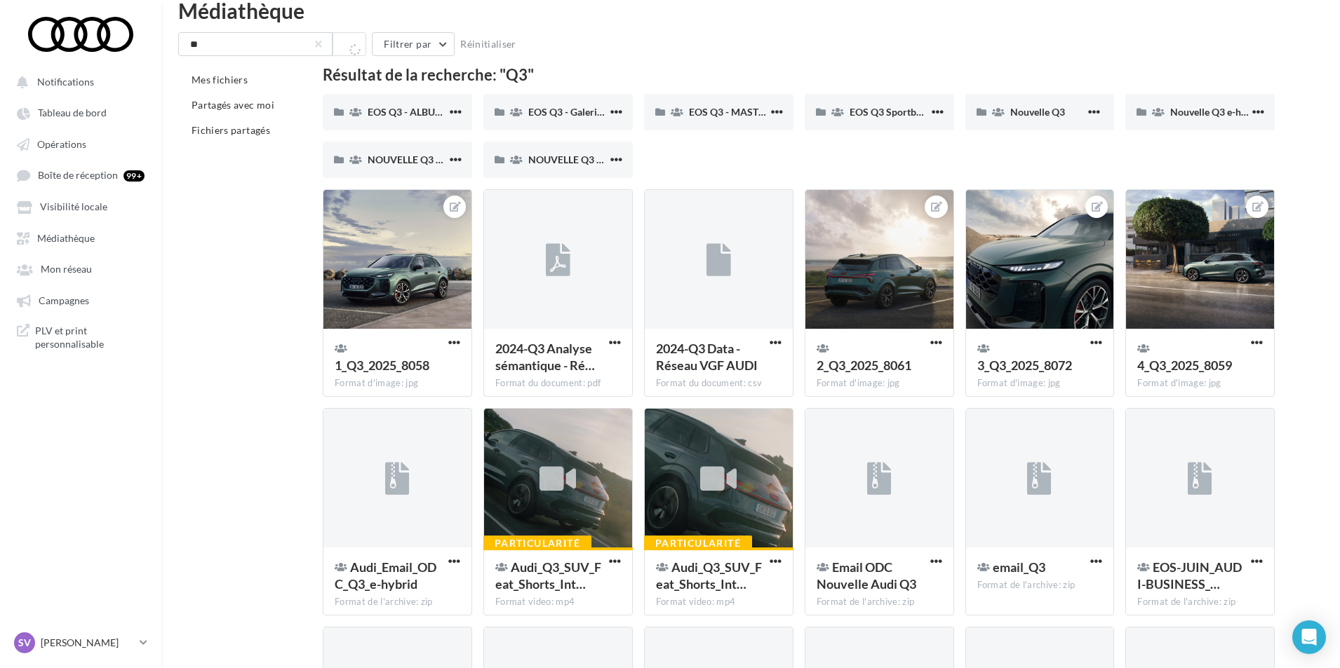
scroll to position [48, 0]
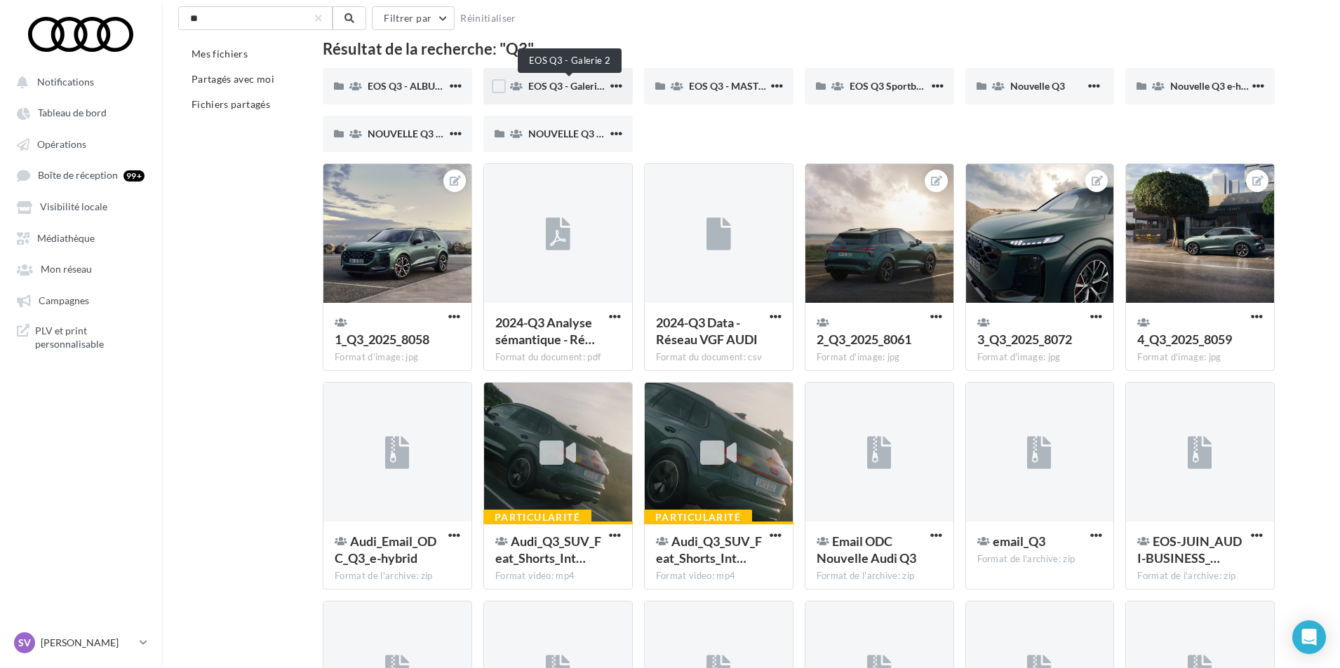
click at [533, 83] on span "EOS Q3 - Galerie 2" at bounding box center [568, 86] width 81 height 12
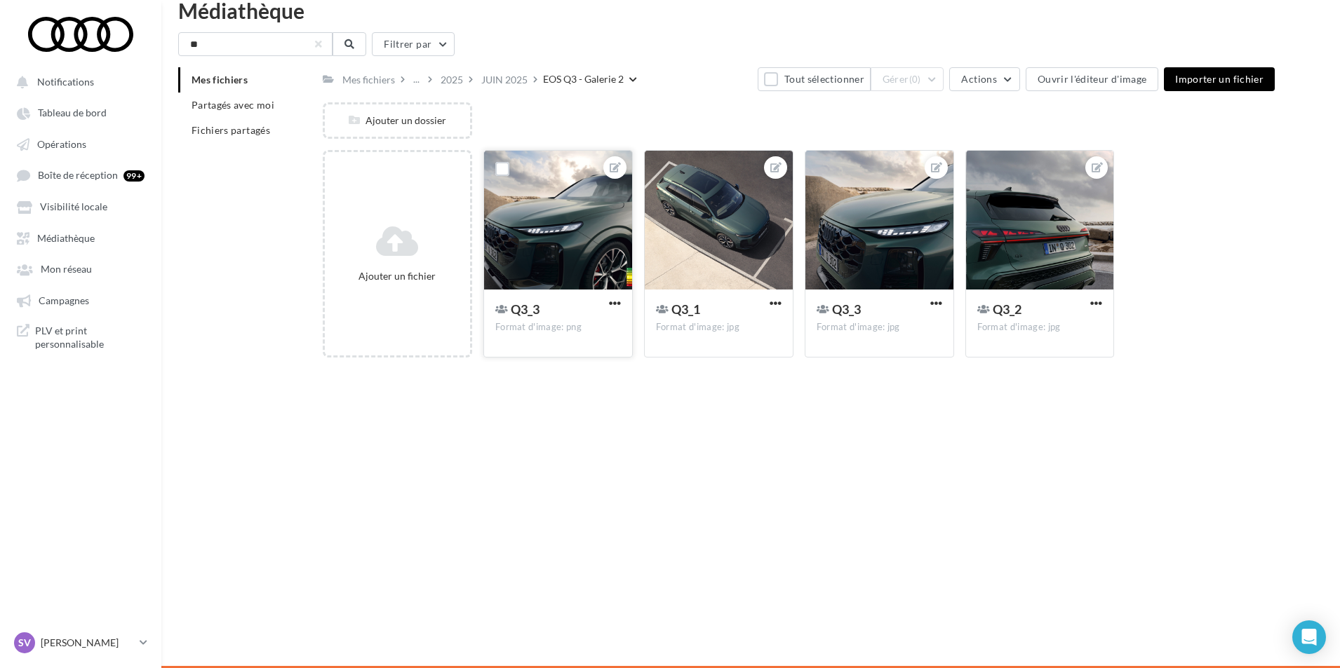
click at [534, 239] on div at bounding box center [558, 221] width 148 height 140
click at [574, 229] on div at bounding box center [558, 221] width 148 height 140
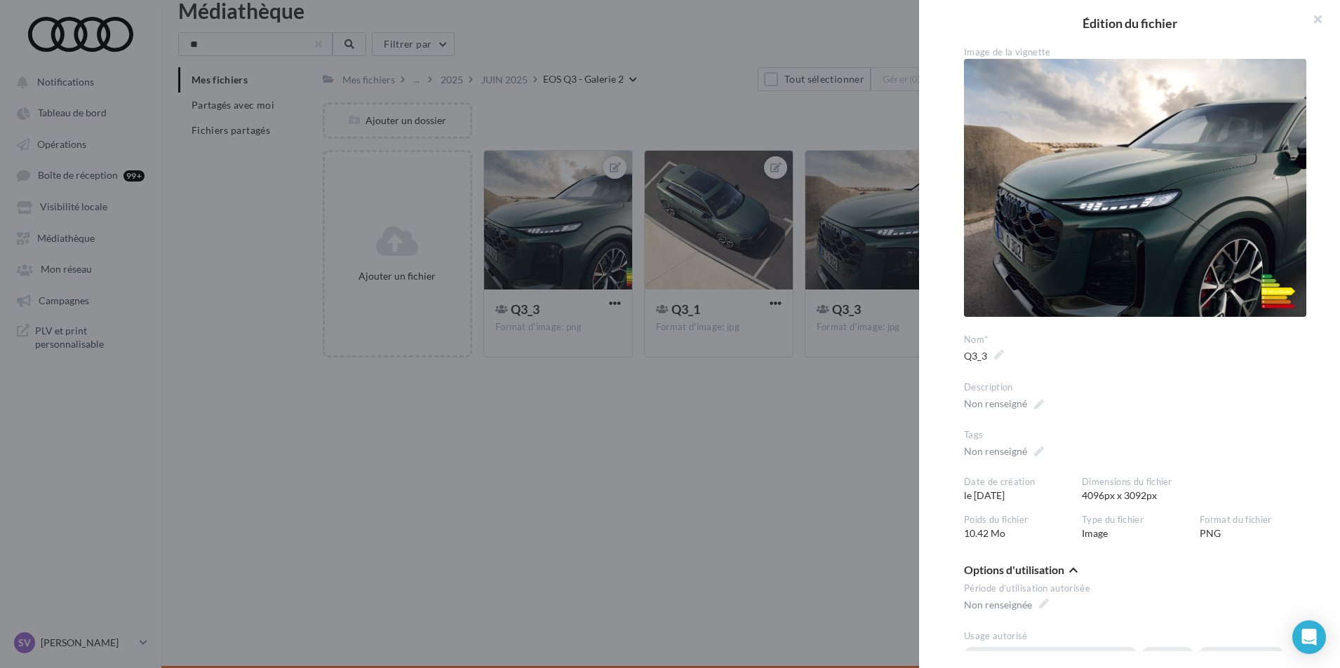
click at [574, 423] on div at bounding box center [670, 334] width 1340 height 668
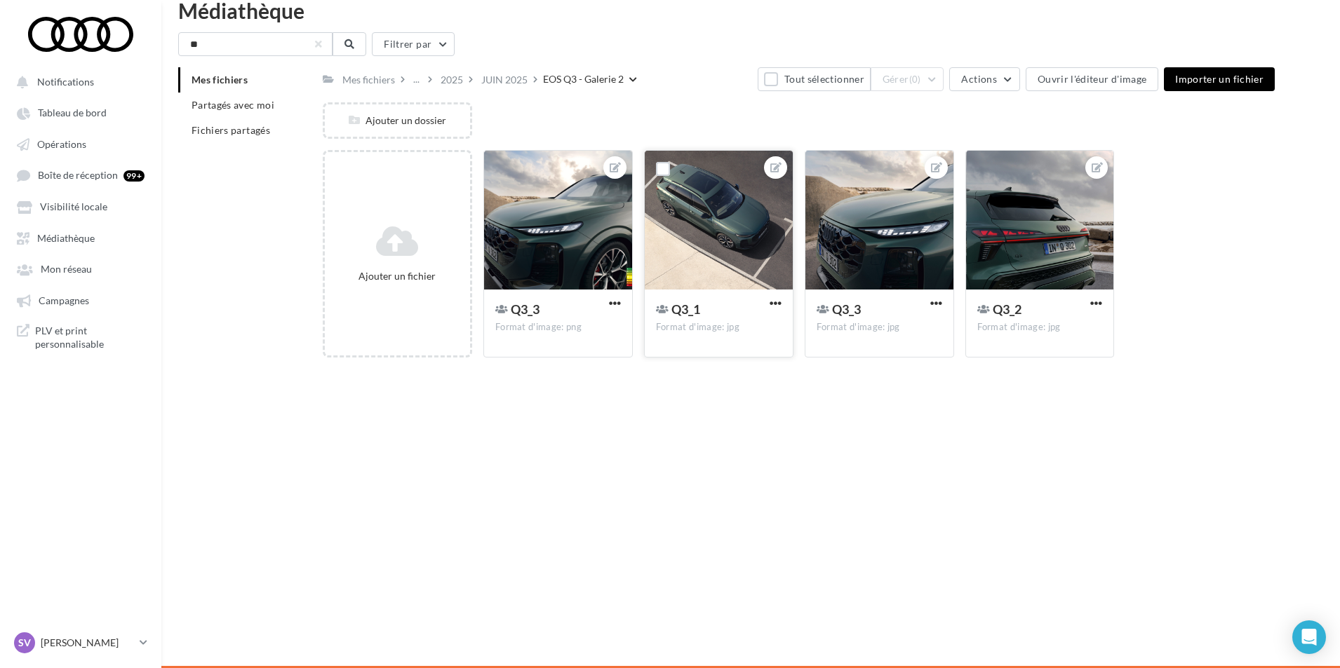
click at [687, 249] on div at bounding box center [719, 221] width 148 height 140
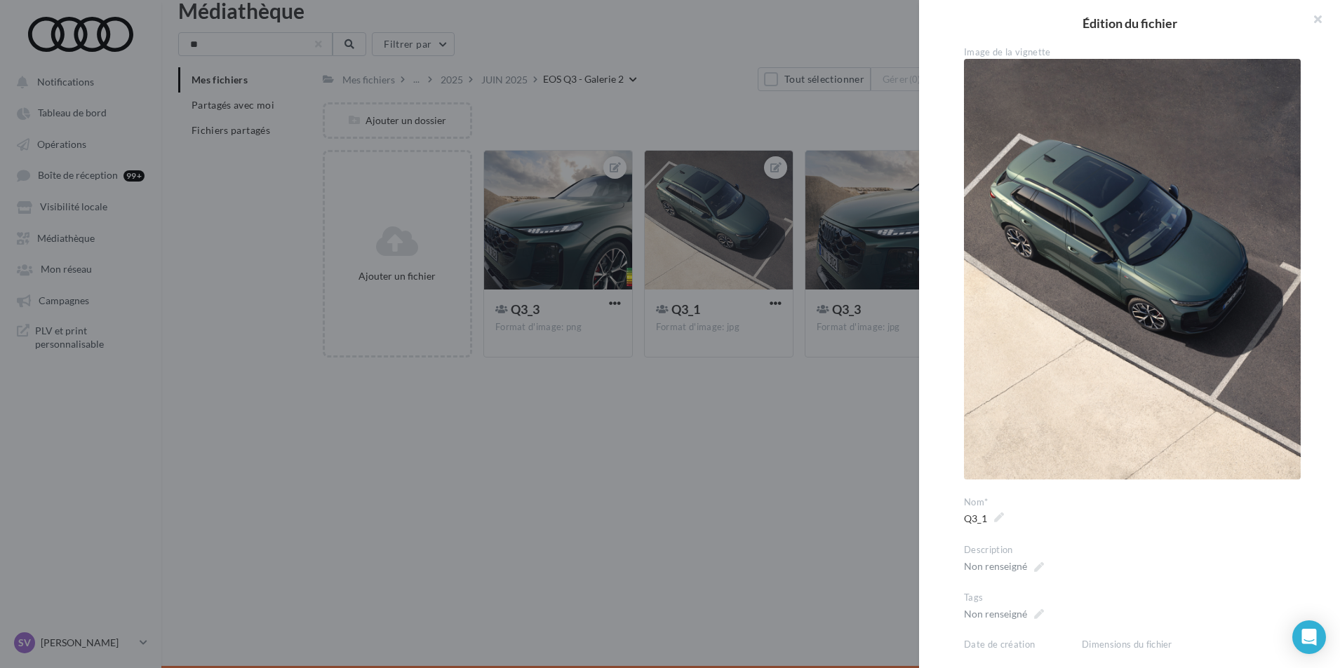
click at [650, 425] on div at bounding box center [670, 334] width 1340 height 668
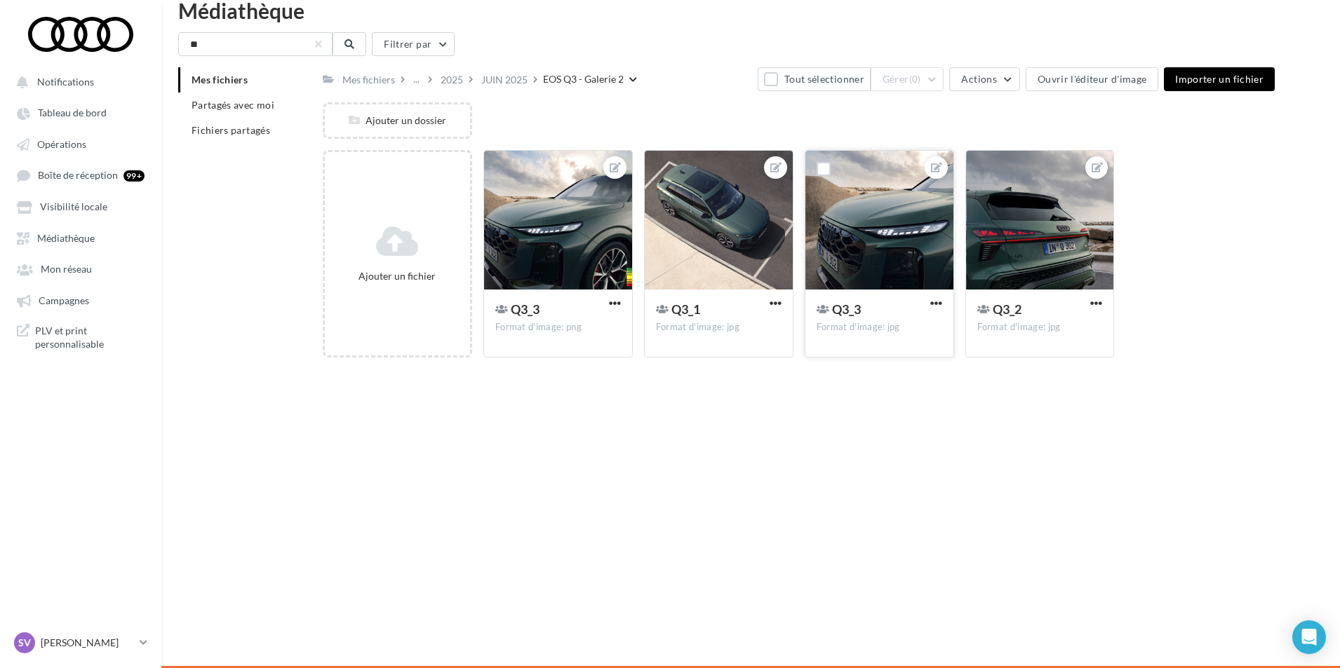
click at [851, 248] on div at bounding box center [879, 221] width 148 height 140
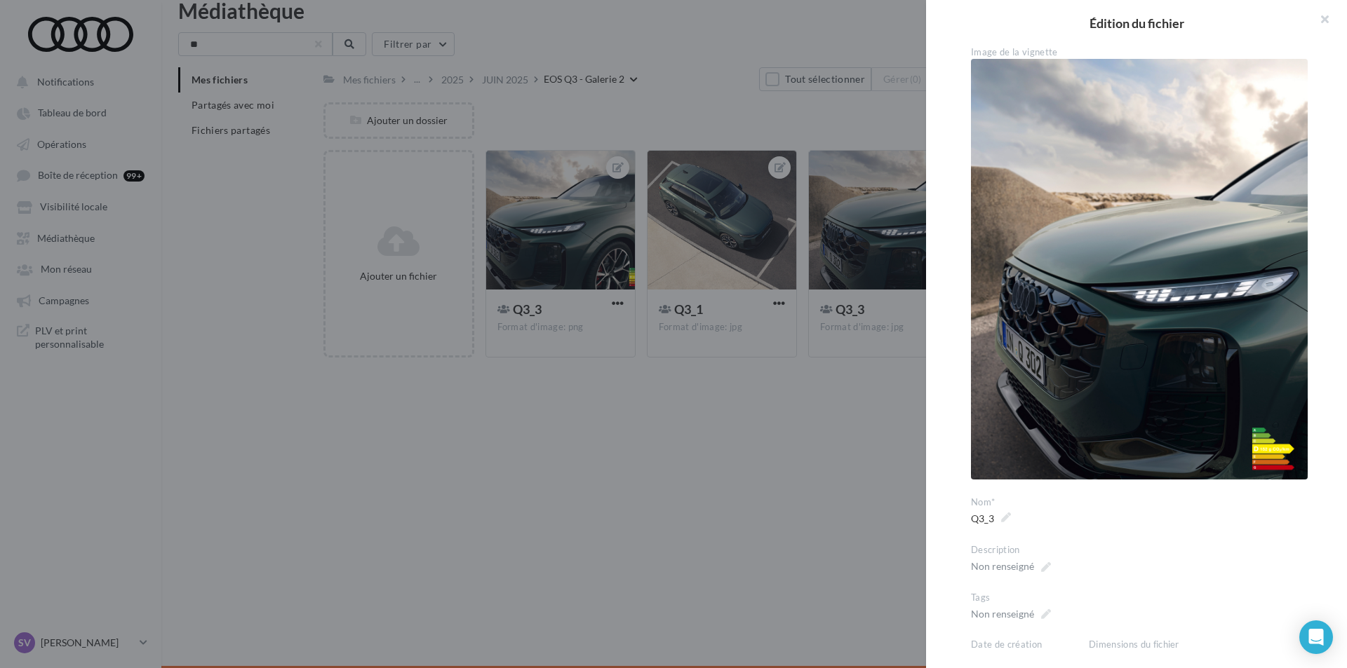
click at [748, 393] on div at bounding box center [673, 334] width 1347 height 668
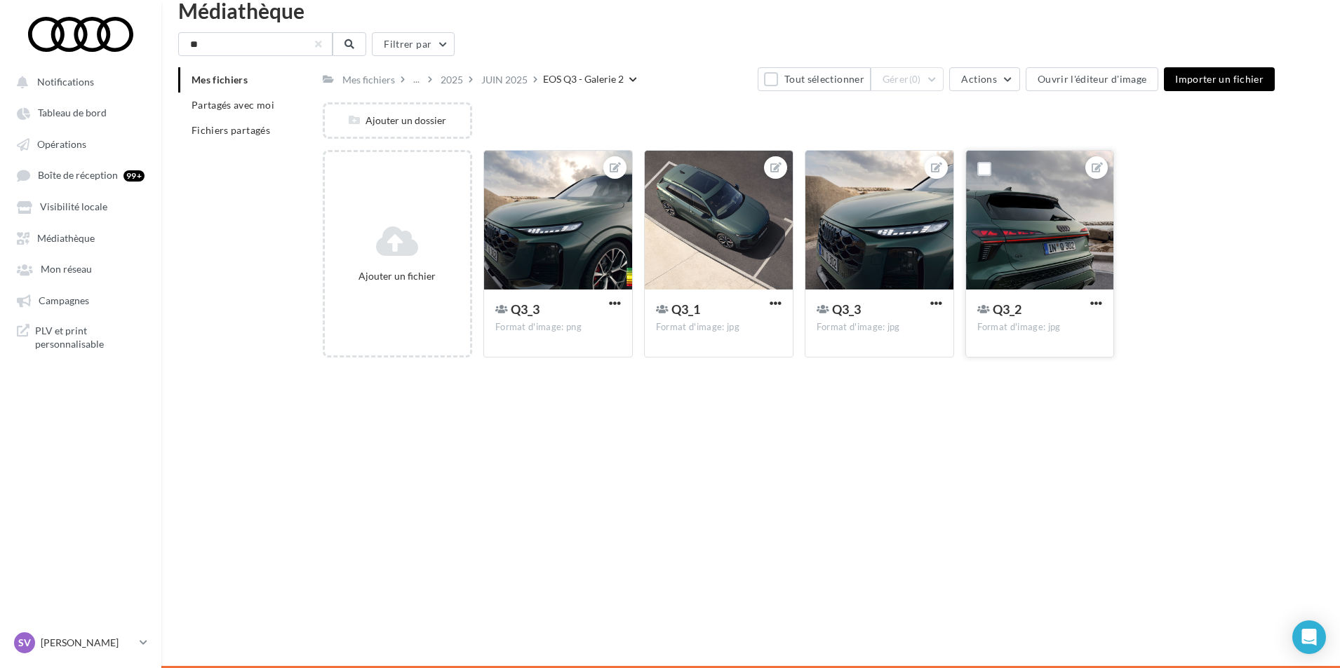
click at [990, 224] on div at bounding box center [1040, 221] width 148 height 140
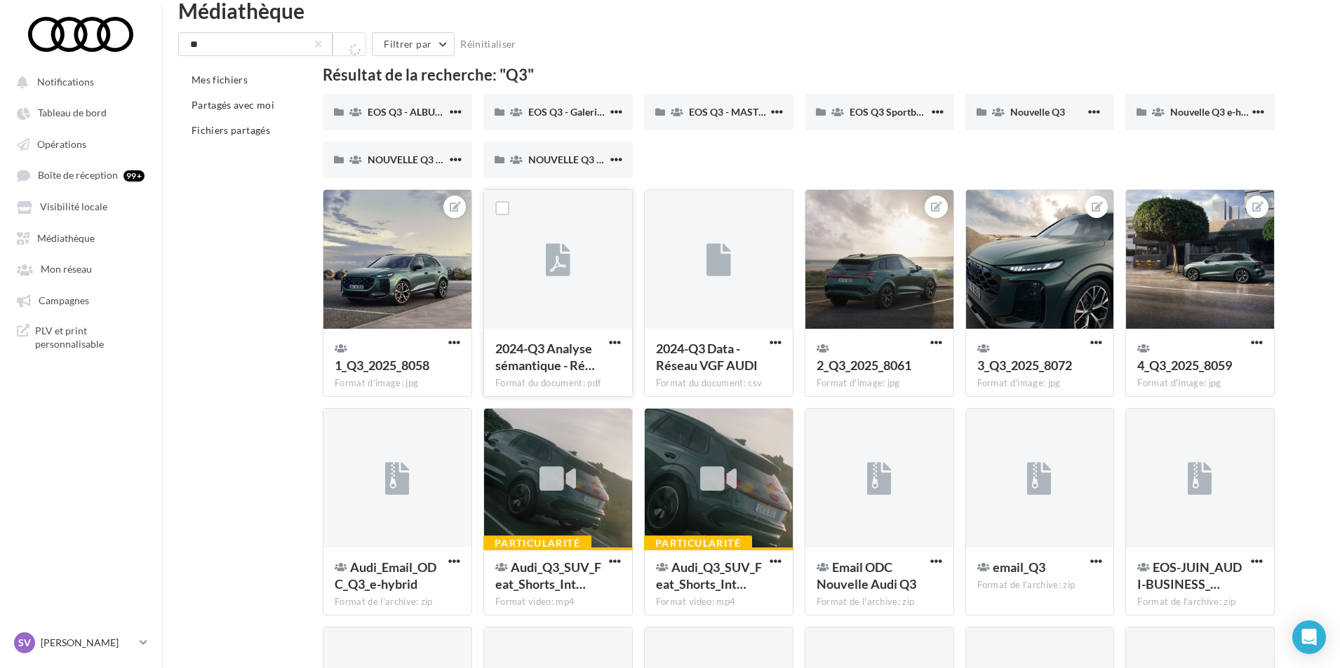
scroll to position [48, 0]
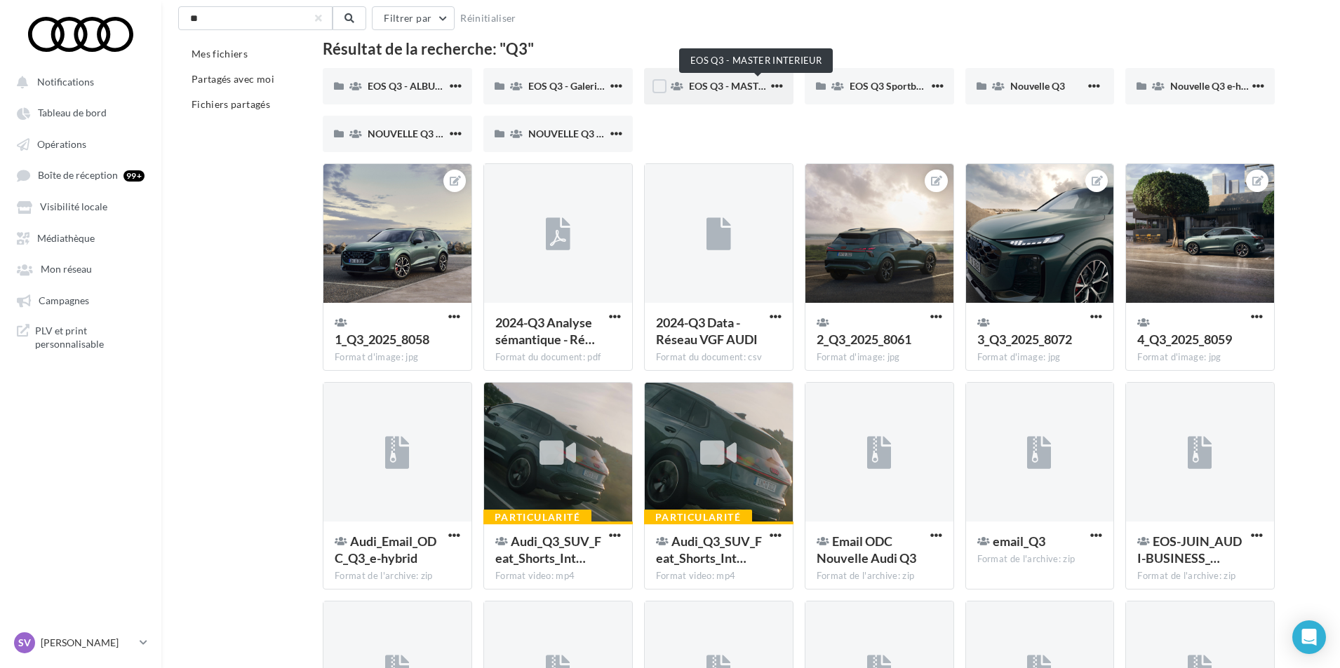
click at [743, 85] on span "EOS Q3 - MASTER INTERIEUR" at bounding box center [755, 86] width 133 height 12
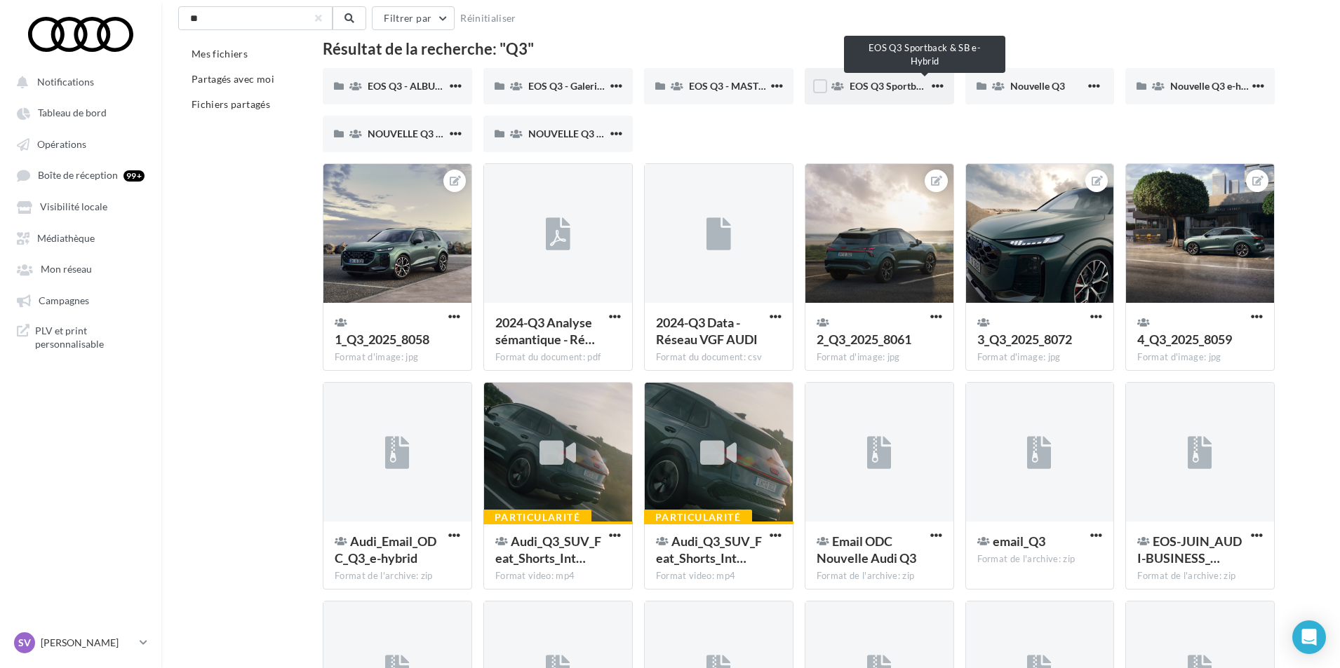
click at [882, 81] on span "EOS Q3 Sportback & SB e-Hybrid" at bounding box center [922, 86] width 147 height 12
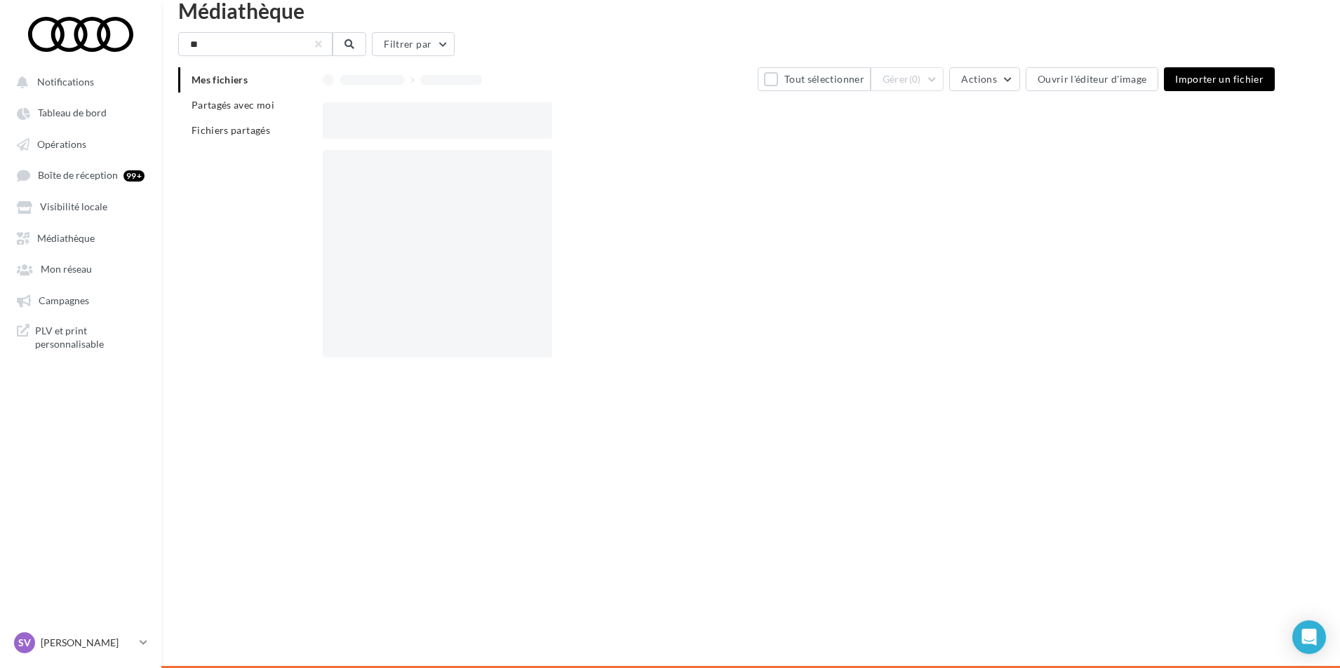
scroll to position [22, 0]
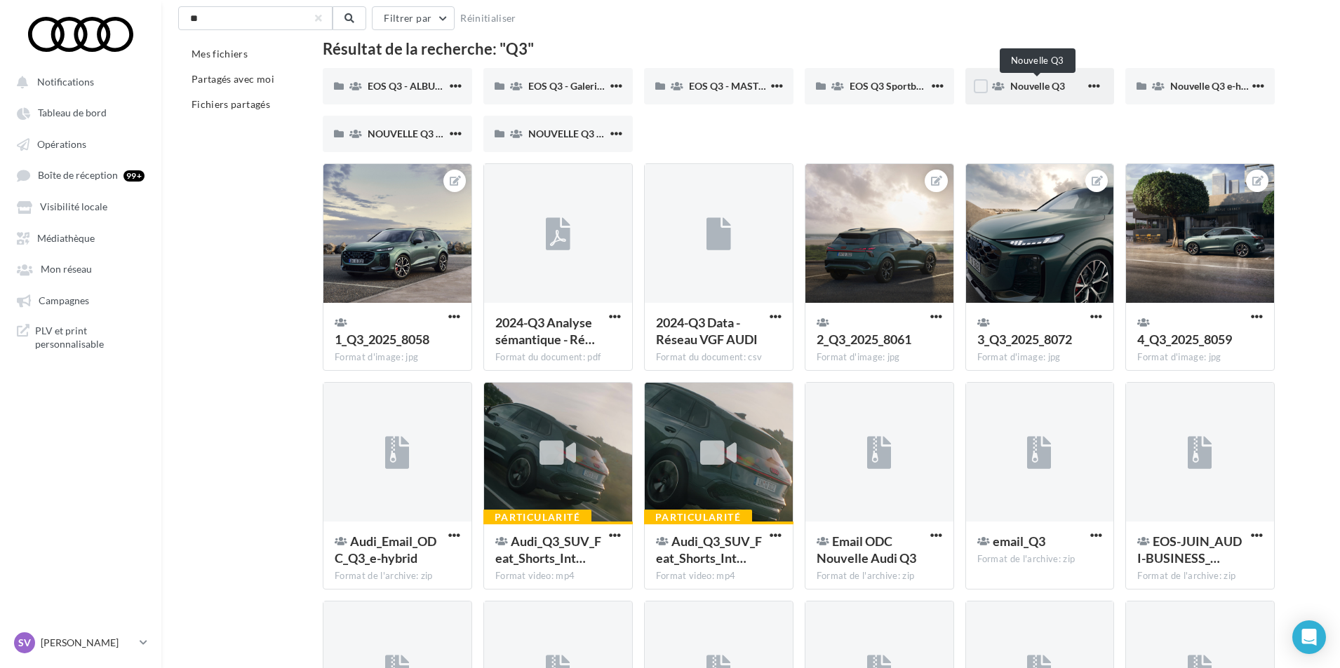
click at [1033, 82] on span "Nouvelle Q3" at bounding box center [1037, 86] width 55 height 12
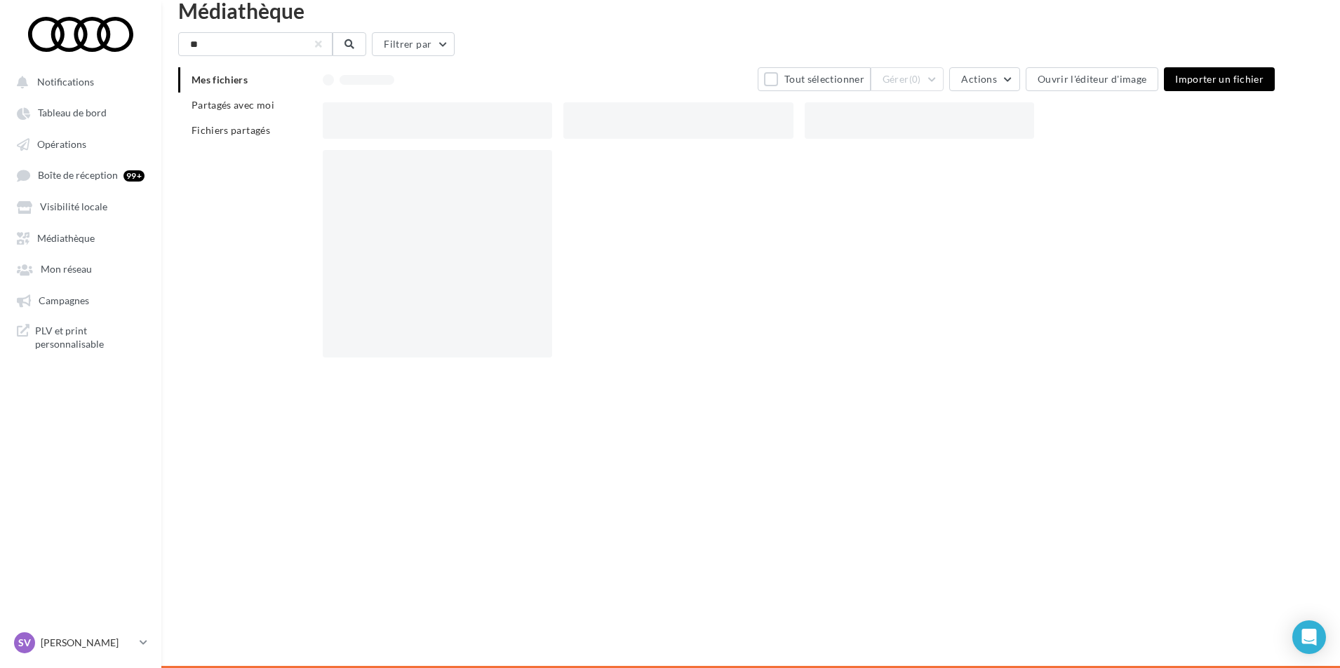
scroll to position [22, 0]
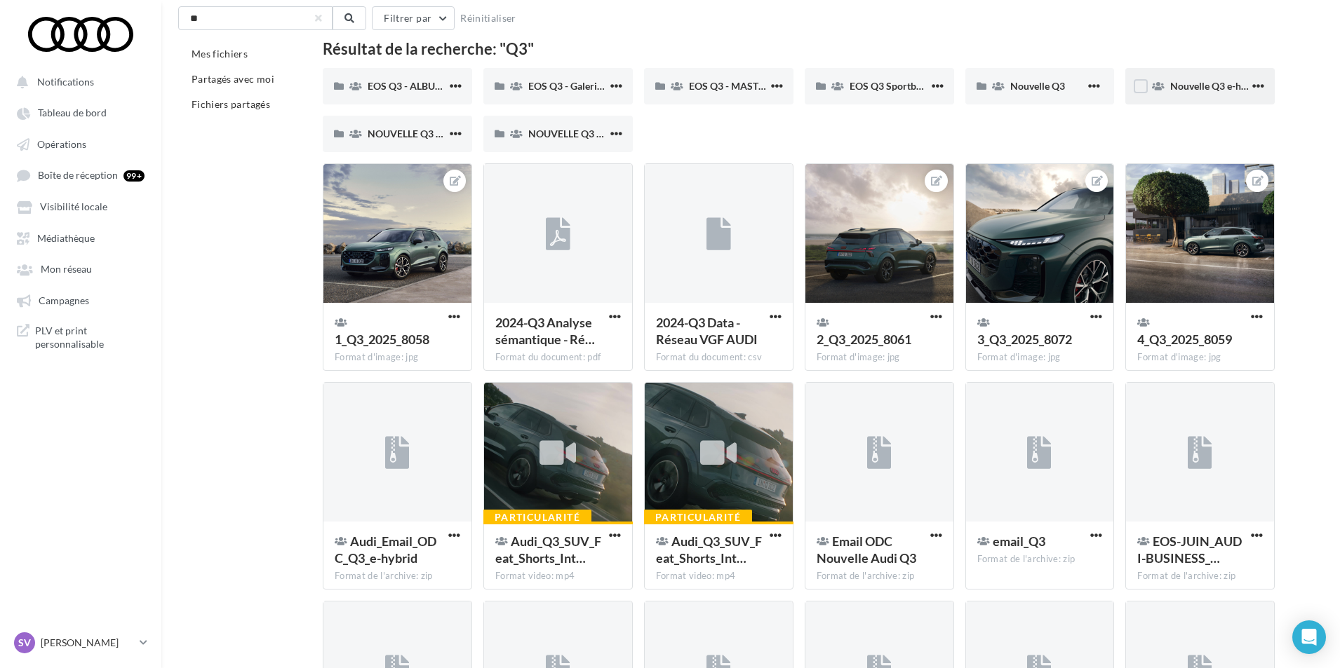
click at [1168, 94] on div "Nouvelle Q3 e-hybrid" at bounding box center [1199, 86] width 149 height 36
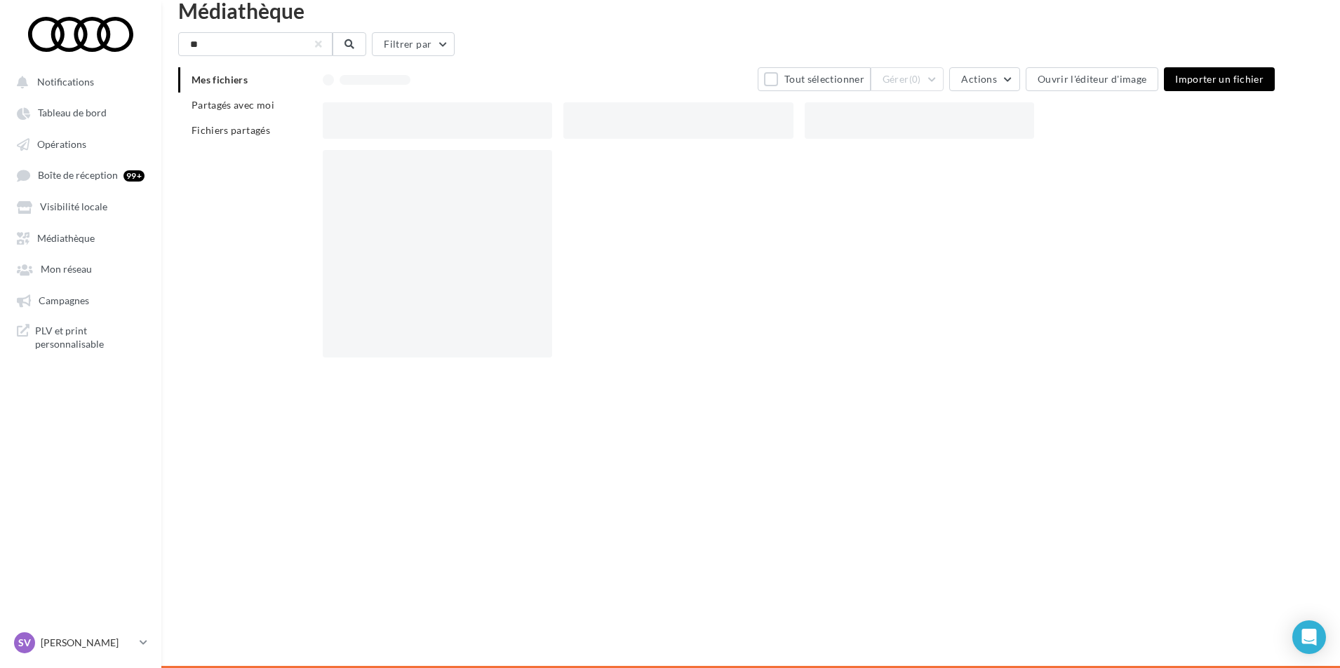
scroll to position [22, 0]
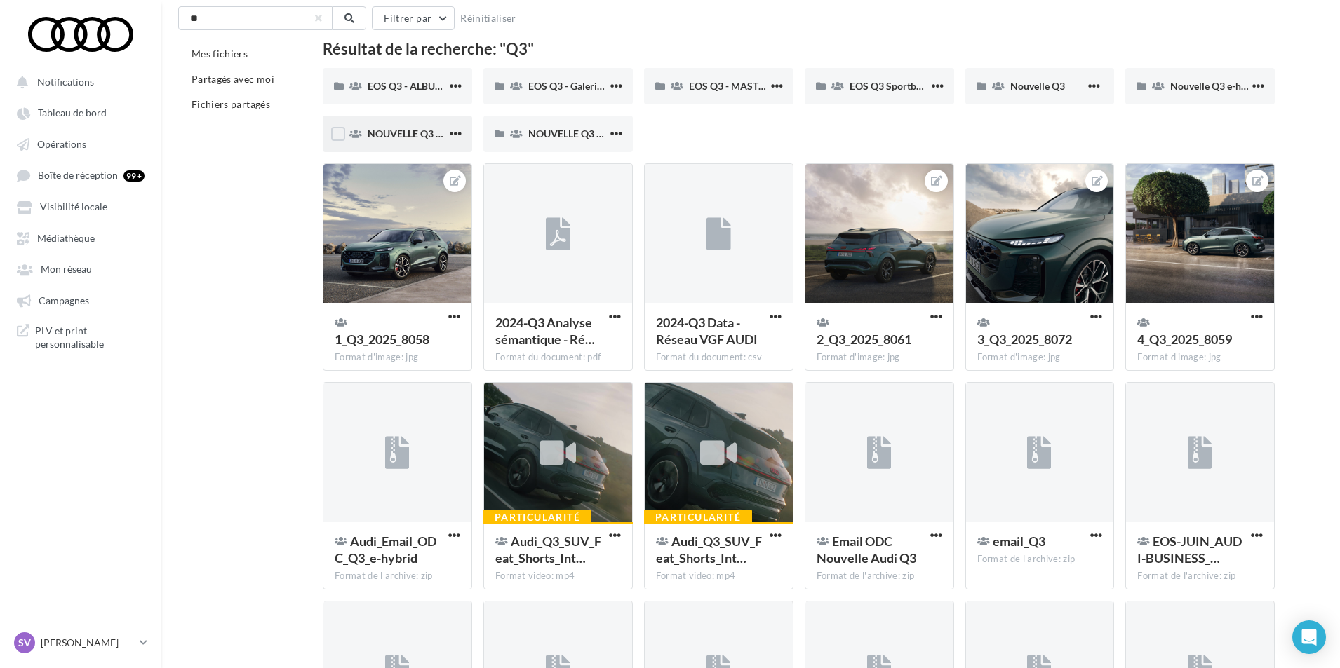
click at [402, 134] on span "NOUVELLE Q3 SPORTBACK" at bounding box center [430, 134] width 126 height 12
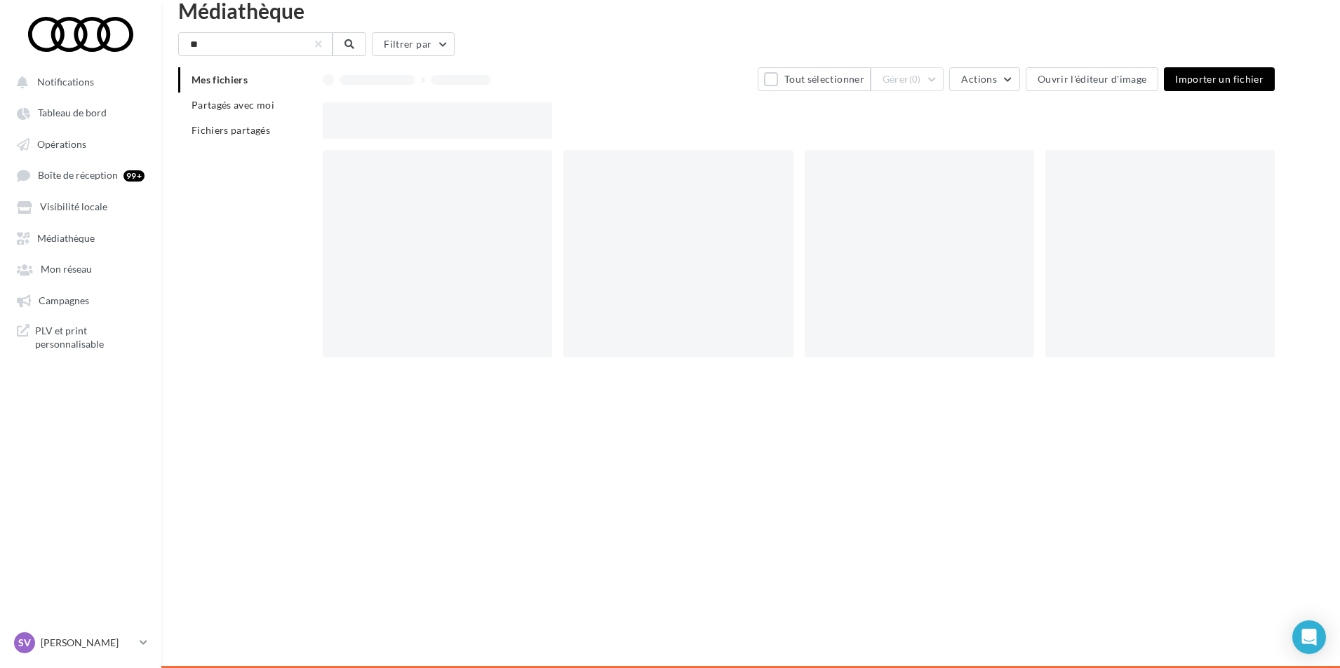
scroll to position [22, 0]
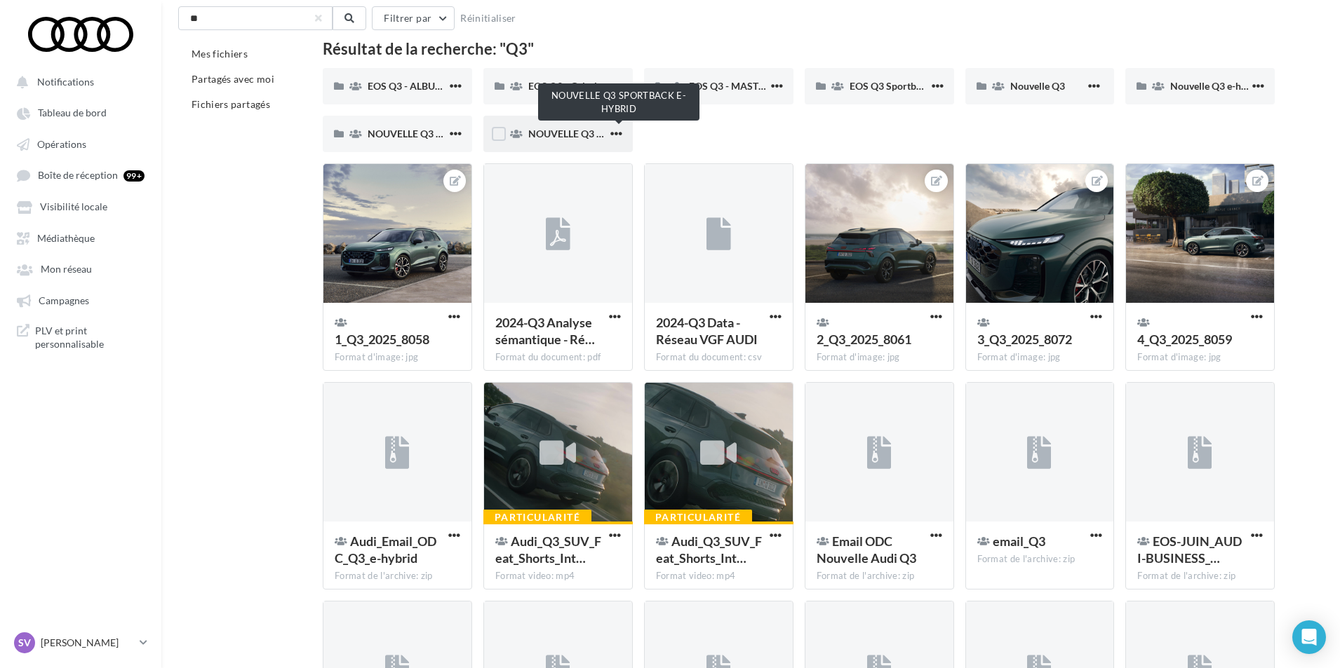
click at [568, 128] on span "NOUVELLE Q3 SPORTBACK E-HYBRID" at bounding box center [615, 134] width 174 height 12
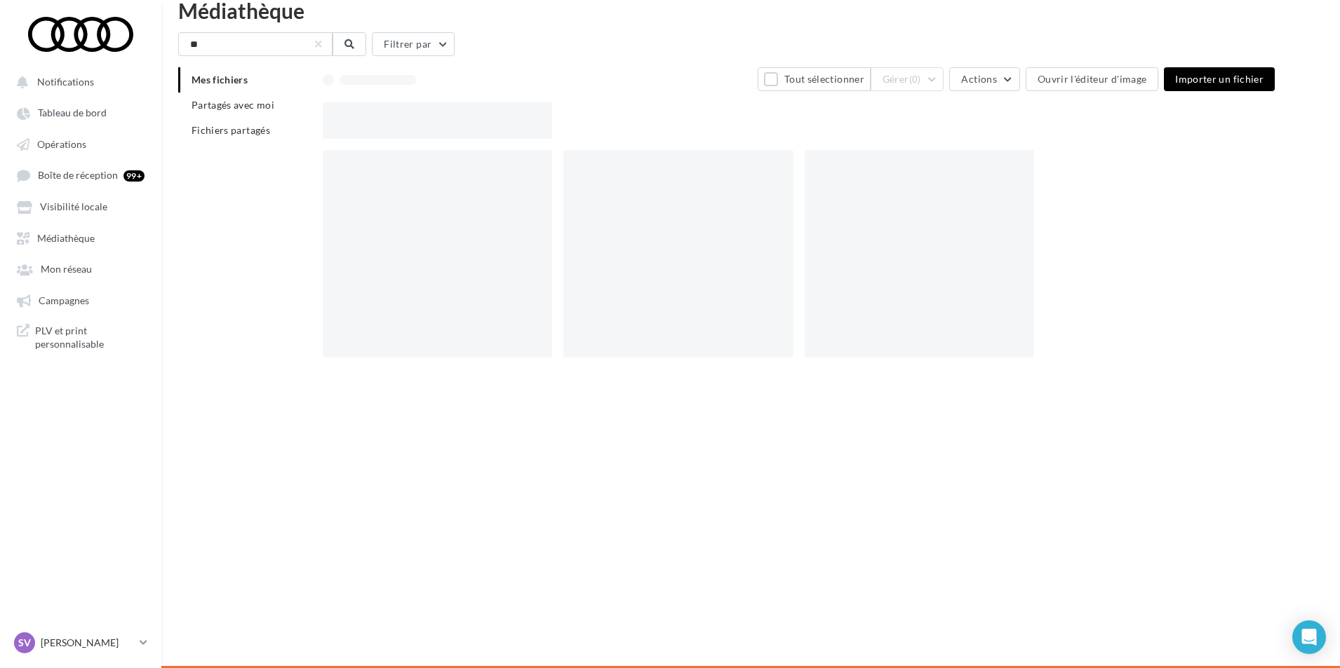
scroll to position [22, 0]
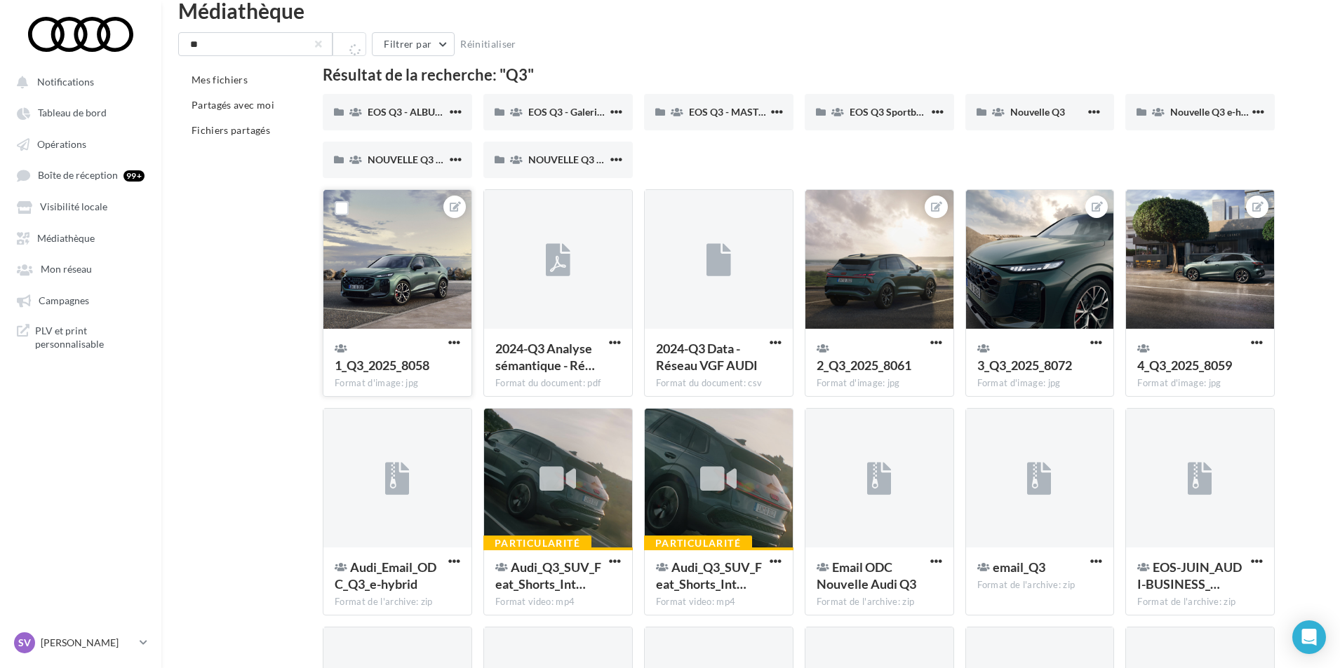
scroll to position [48, 0]
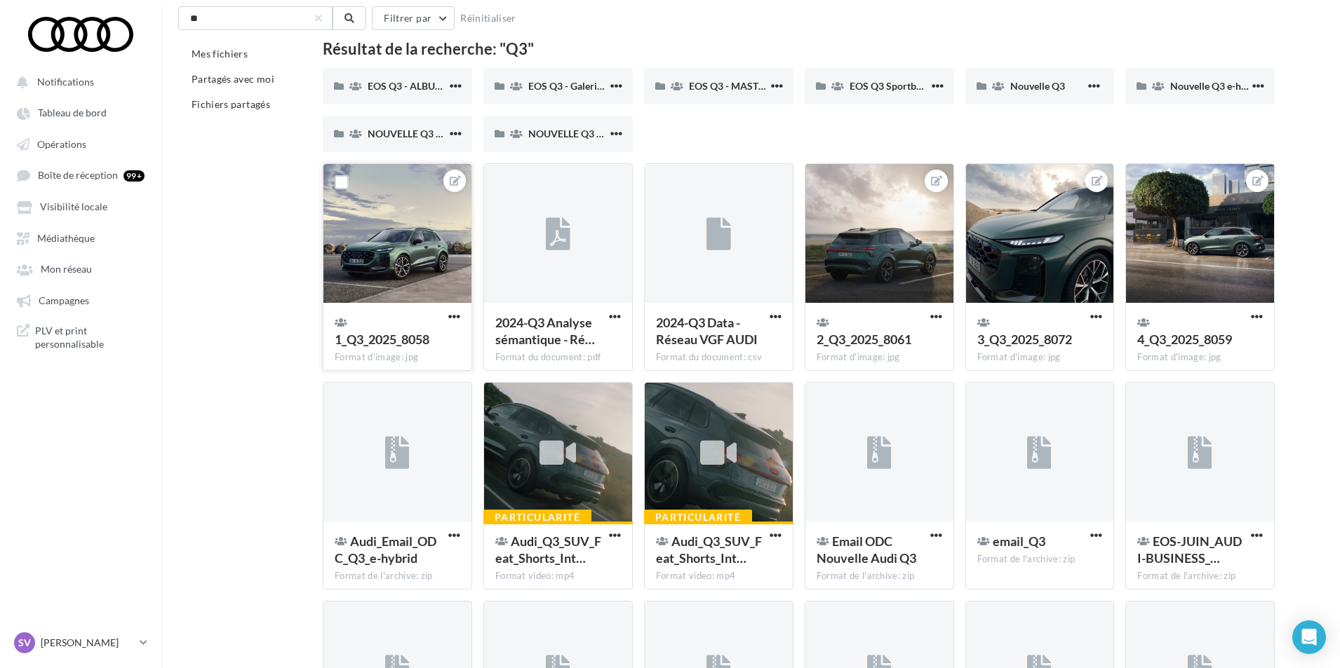
click at [392, 244] on div at bounding box center [397, 234] width 148 height 140
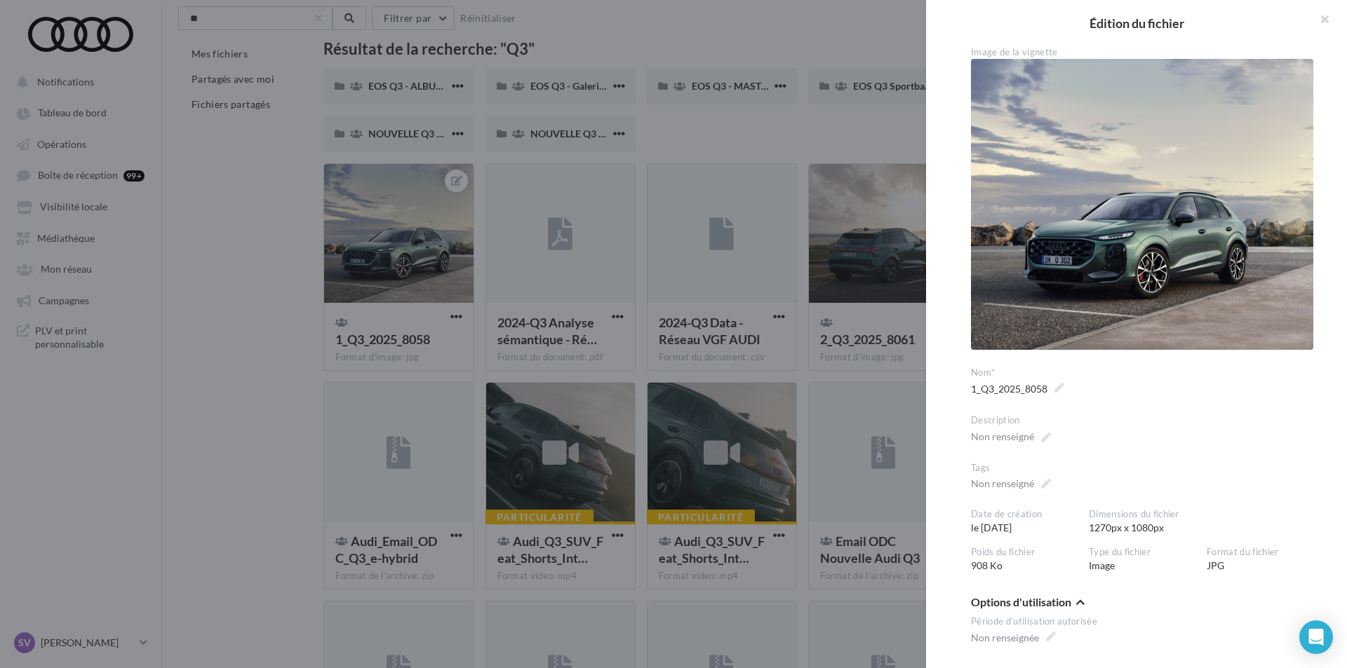
click at [312, 265] on div at bounding box center [673, 334] width 1347 height 668
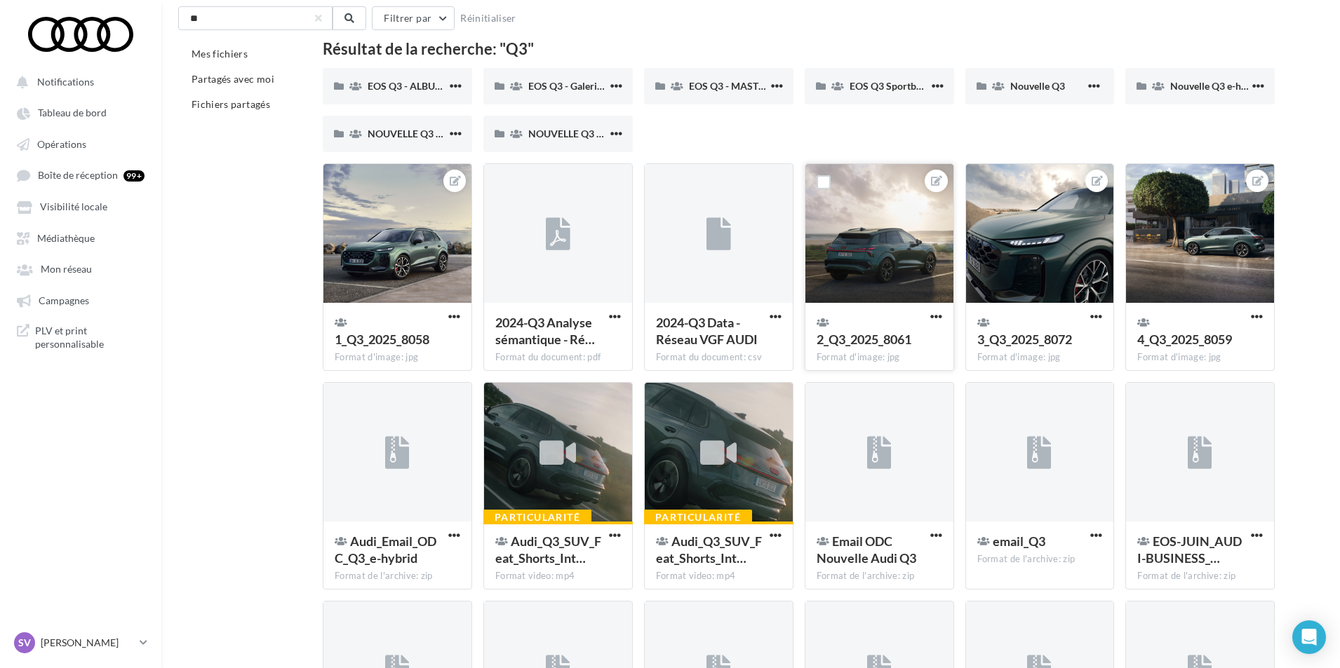
click at [852, 226] on div at bounding box center [879, 234] width 148 height 140
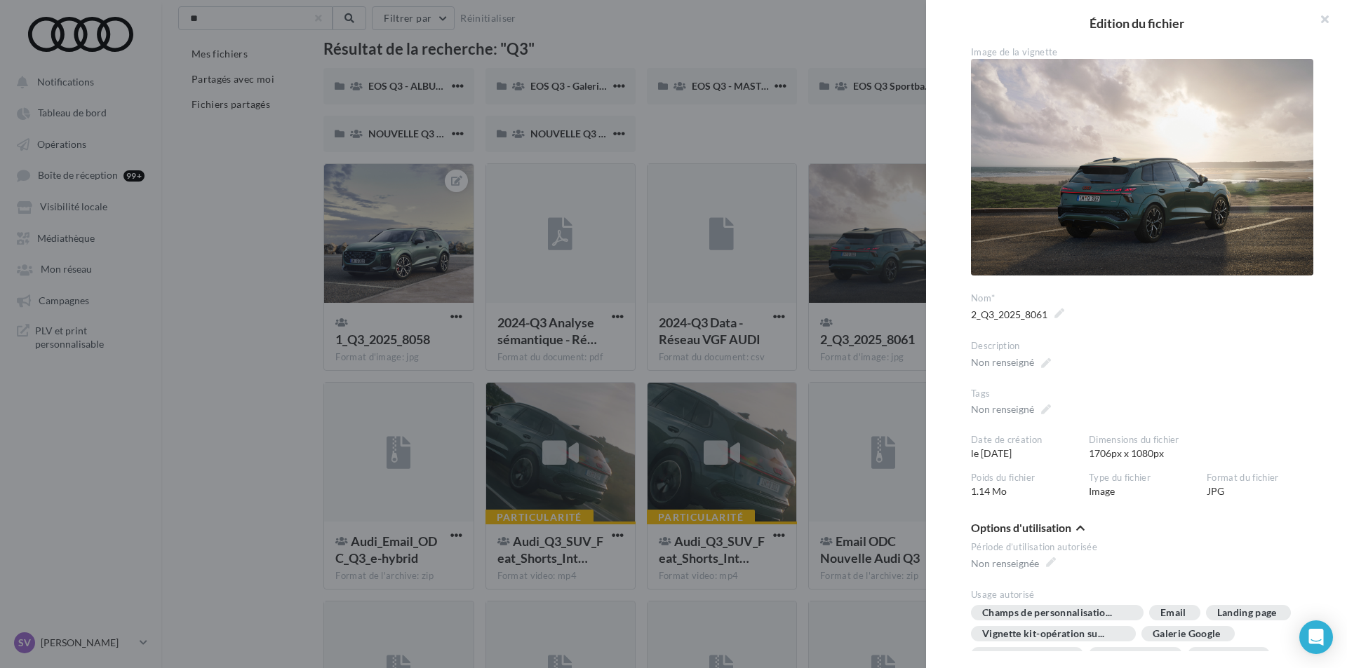
click at [262, 335] on div at bounding box center [673, 334] width 1347 height 668
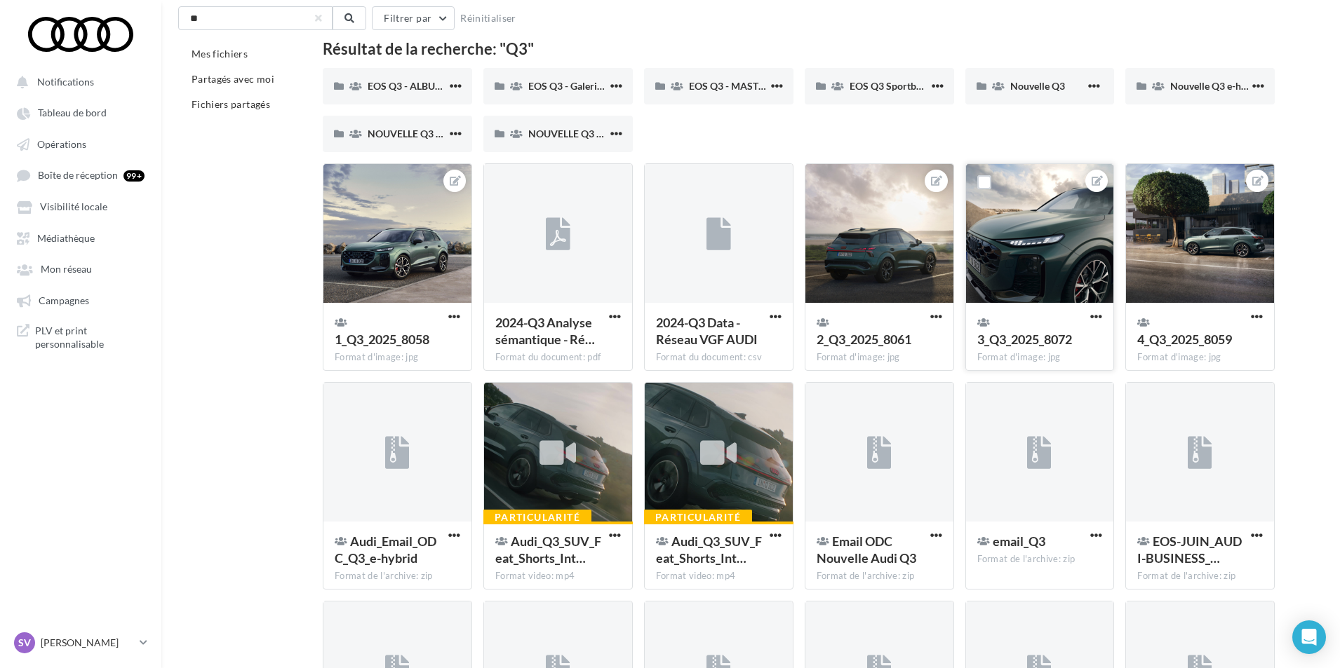
click at [1025, 243] on div at bounding box center [1040, 234] width 148 height 140
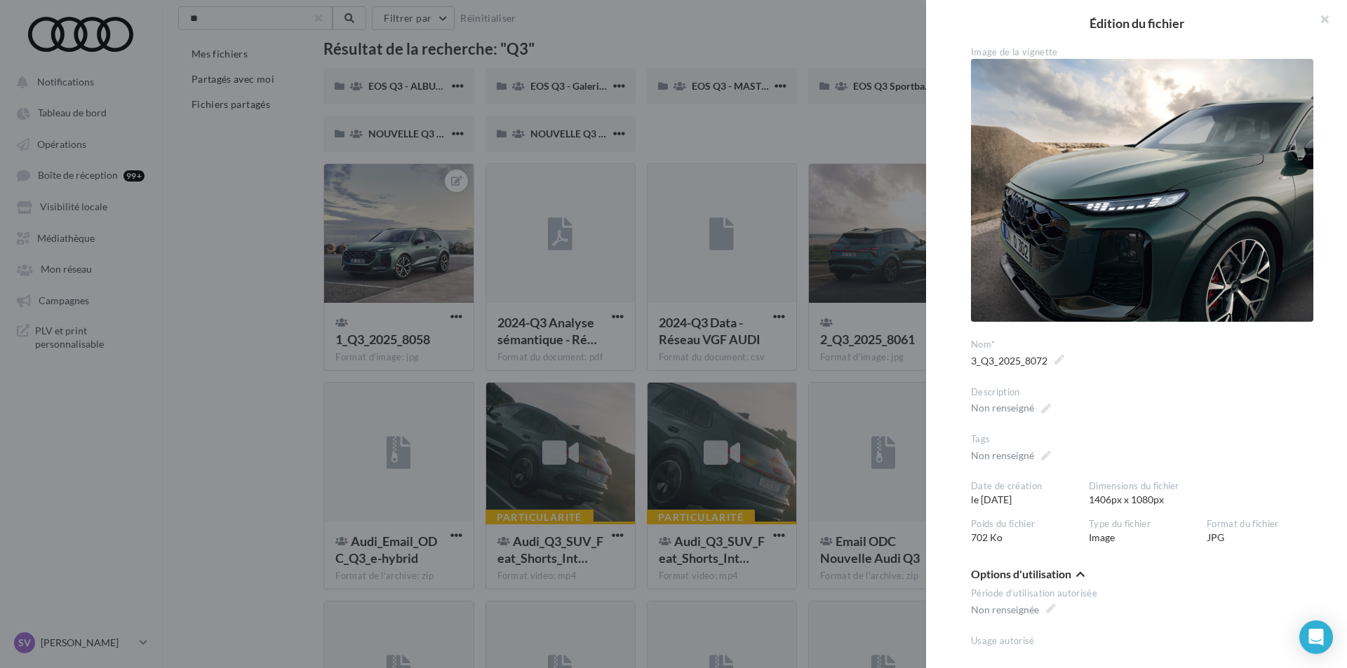
click at [267, 325] on div at bounding box center [673, 334] width 1347 height 668
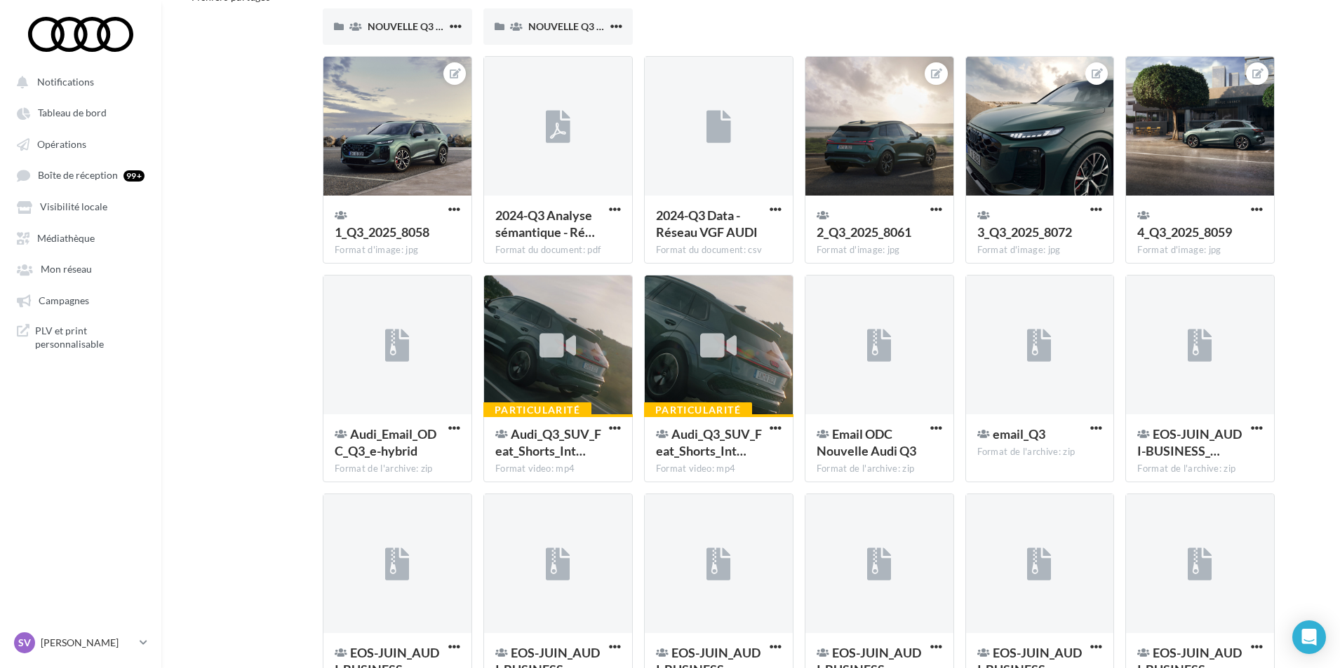
scroll to position [0, 0]
